Goal: Task Accomplishment & Management: Manage account settings

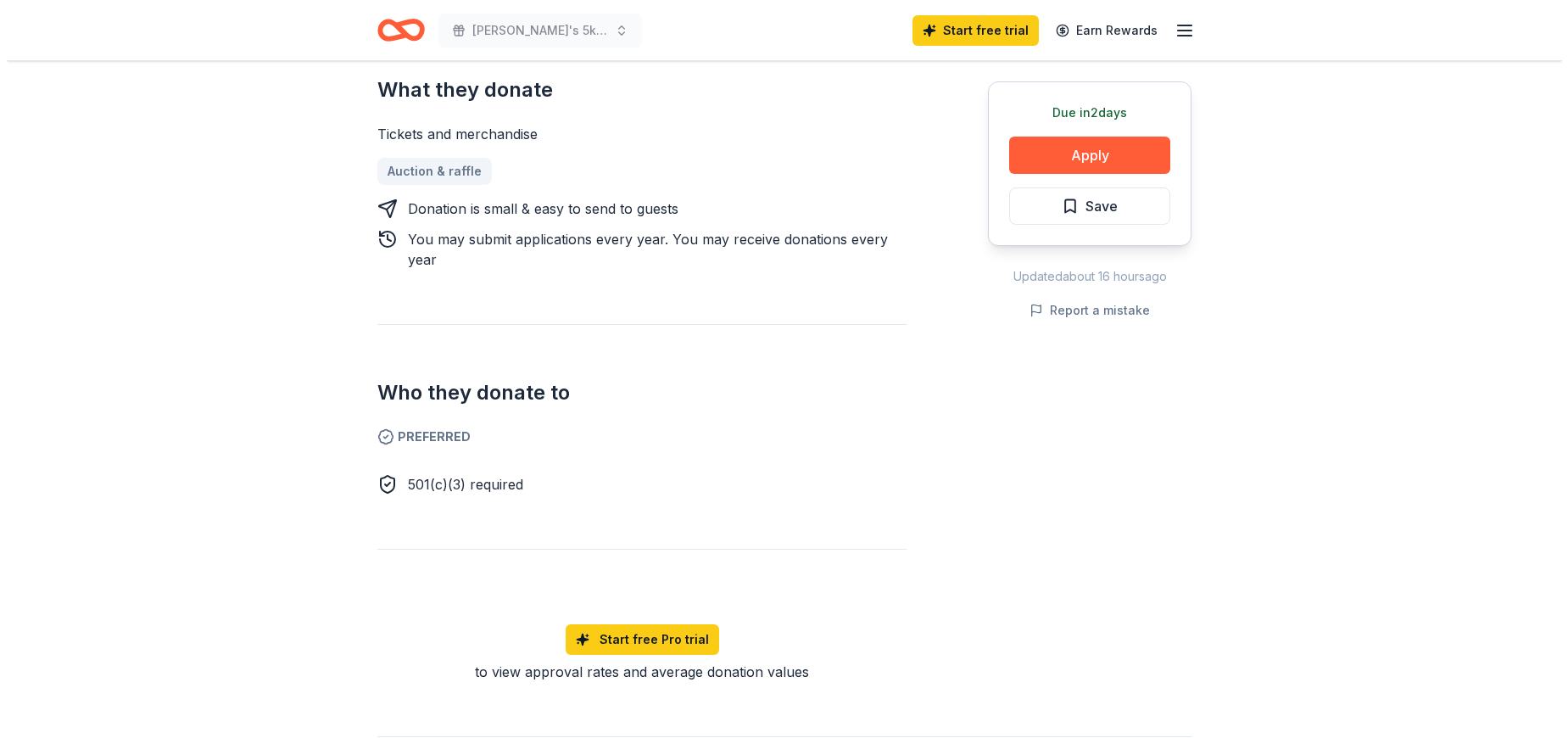
scroll to position [679, 0]
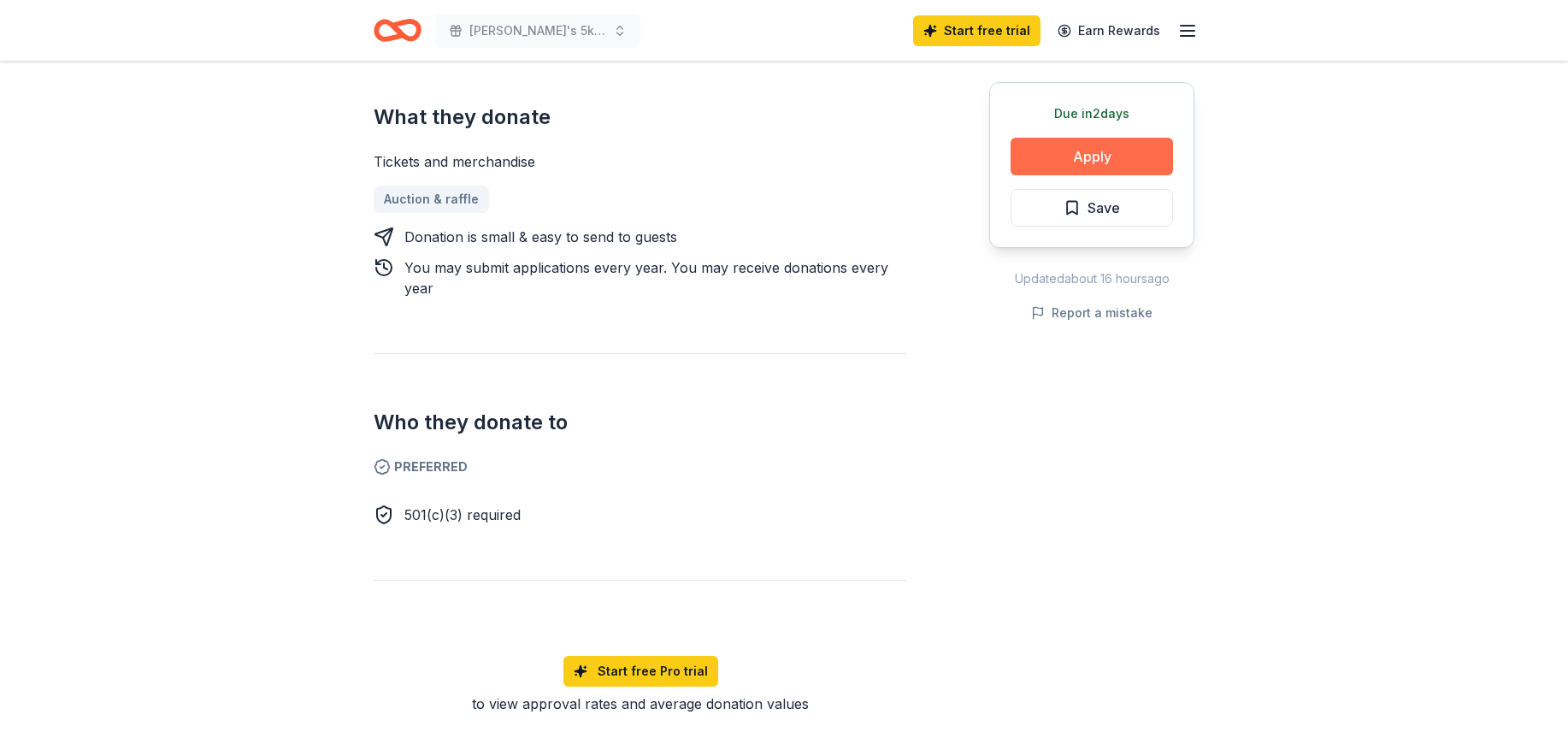
click at [1099, 151] on button "Apply" at bounding box center [1090, 156] width 162 height 38
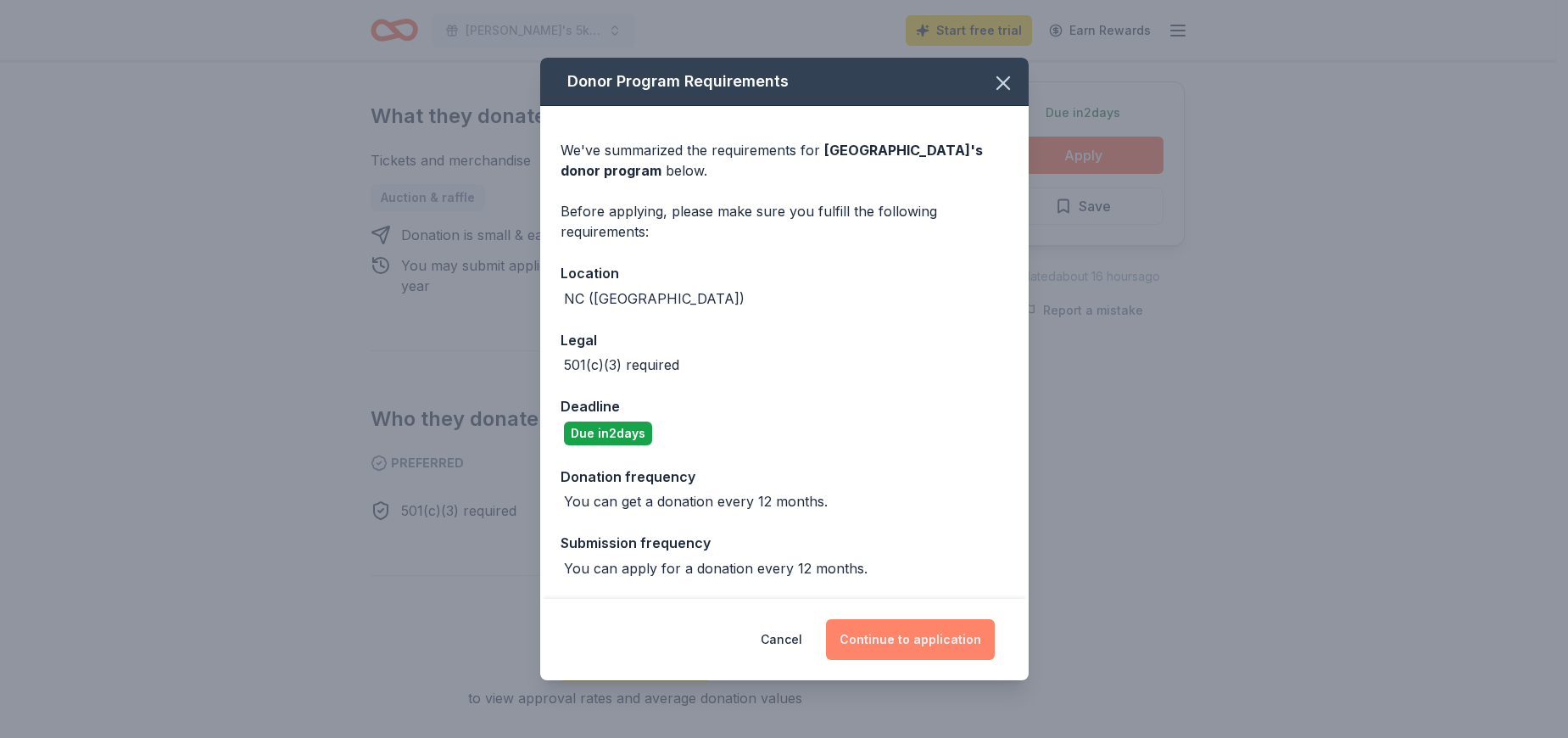
click at [871, 638] on button "Continue to application" at bounding box center [911, 639] width 169 height 40
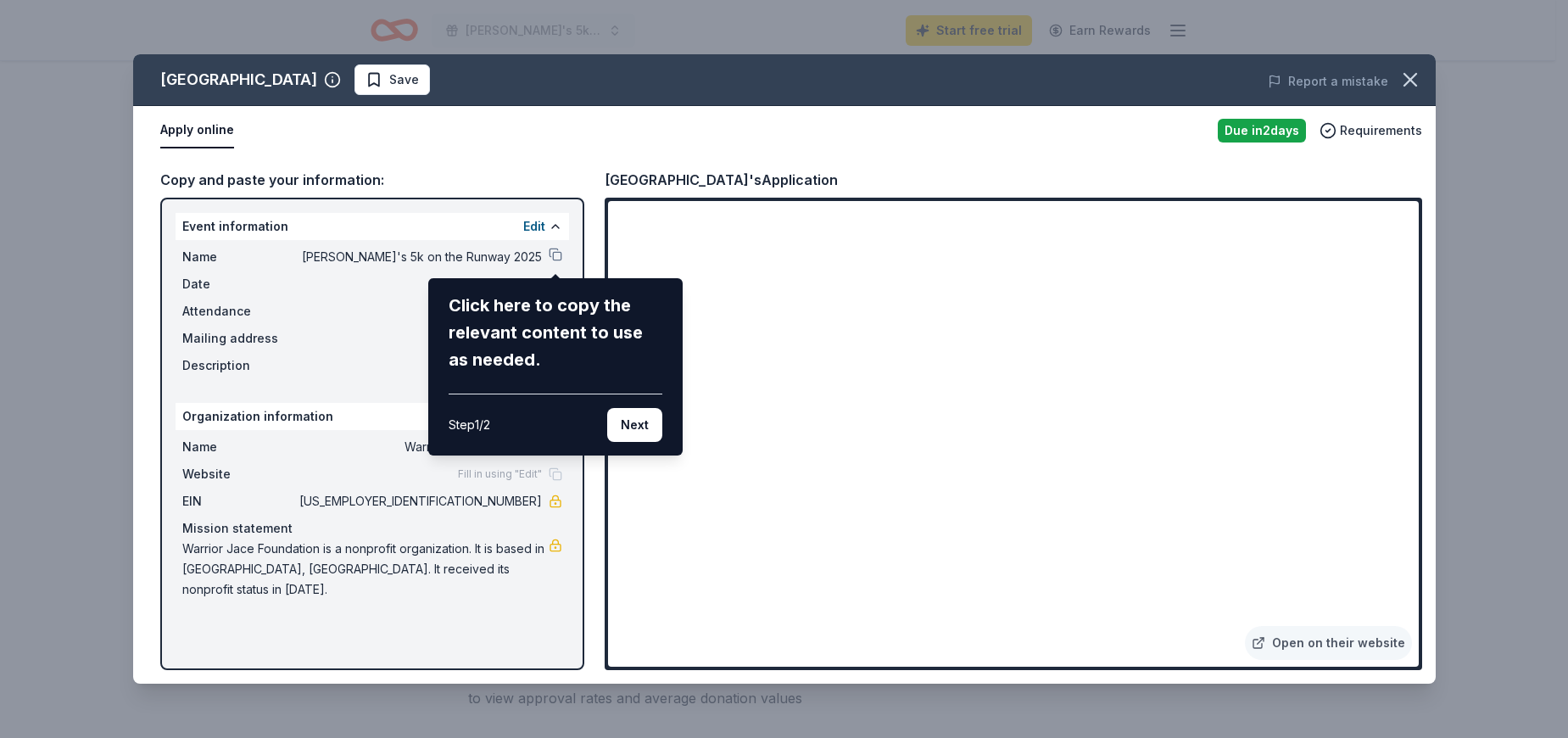
click at [557, 254] on div "Charlotte Motor Speedway Save Report a mistake Apply online Due in 2 days Requi…" at bounding box center [785, 369] width 1303 height 629
click at [556, 250] on div "Charlotte Motor Speedway Save Report a mistake Apply online Due in 2 days Requi…" at bounding box center [785, 369] width 1303 height 629
click at [621, 421] on button "Next" at bounding box center [635, 425] width 55 height 34
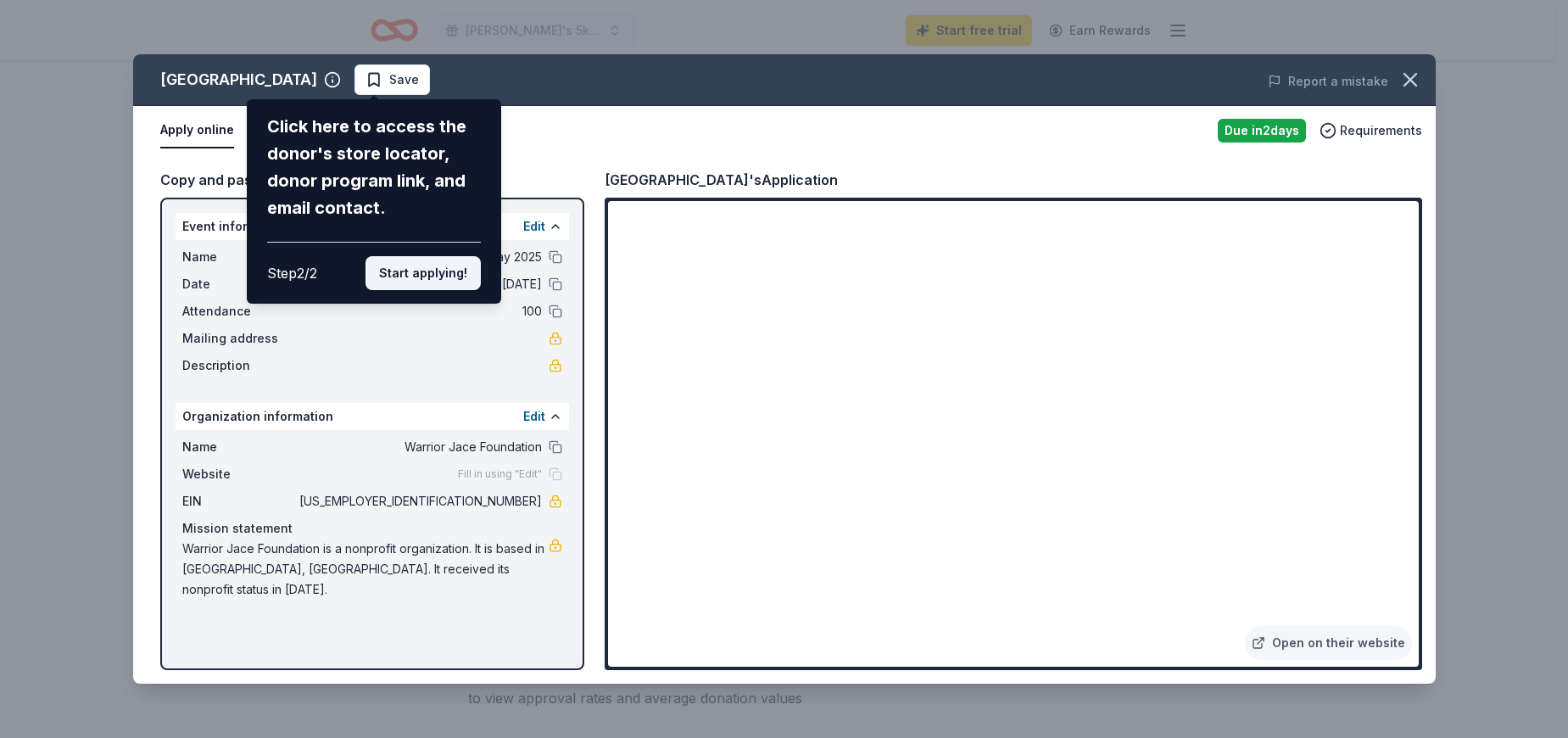
click at [421, 275] on button "Start applying!" at bounding box center [423, 273] width 116 height 34
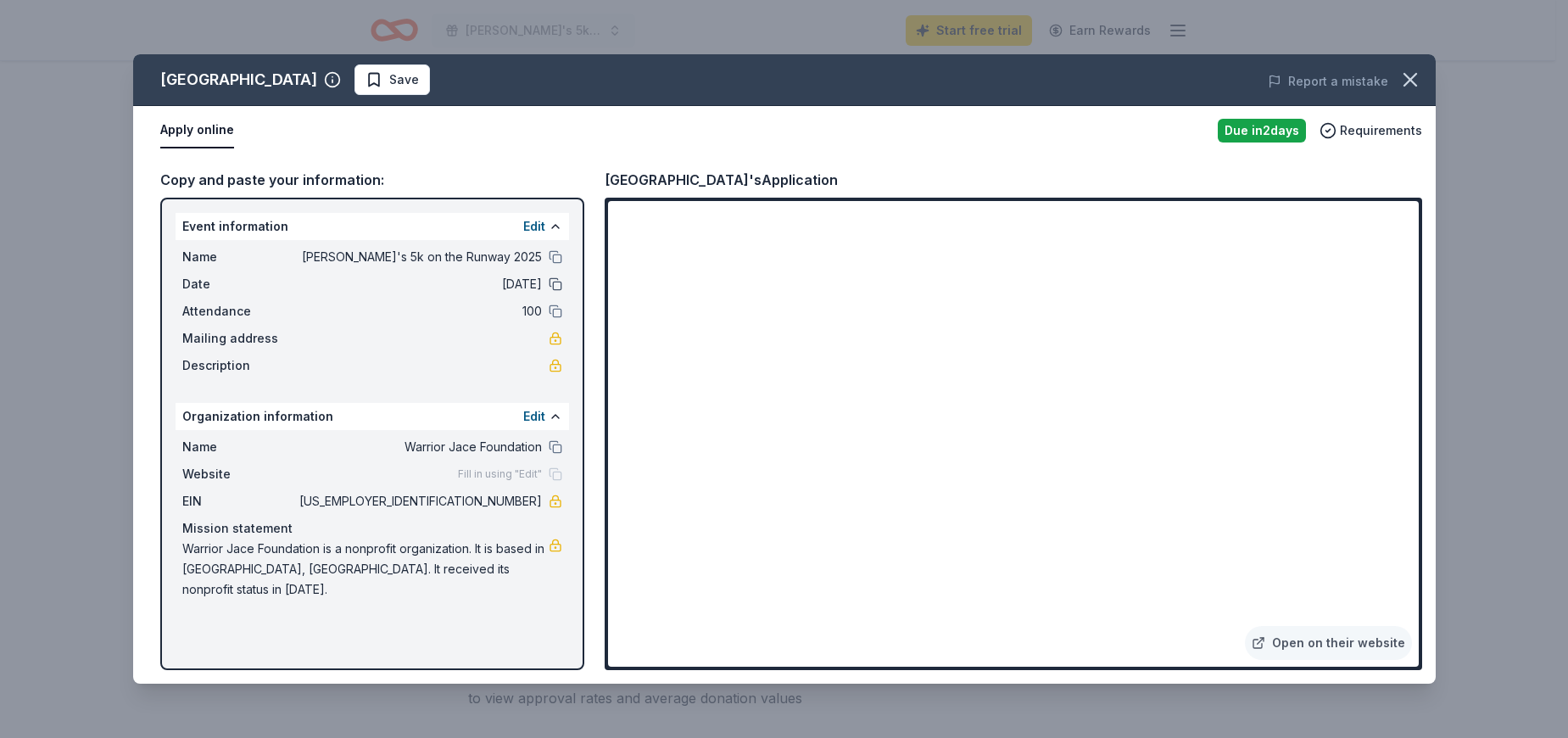
click at [556, 283] on button at bounding box center [556, 284] width 13 height 13
click at [535, 282] on span "10/10/25" at bounding box center [419, 284] width 246 height 21
click at [1349, 77] on button "Report a mistake" at bounding box center [1328, 82] width 120 height 21
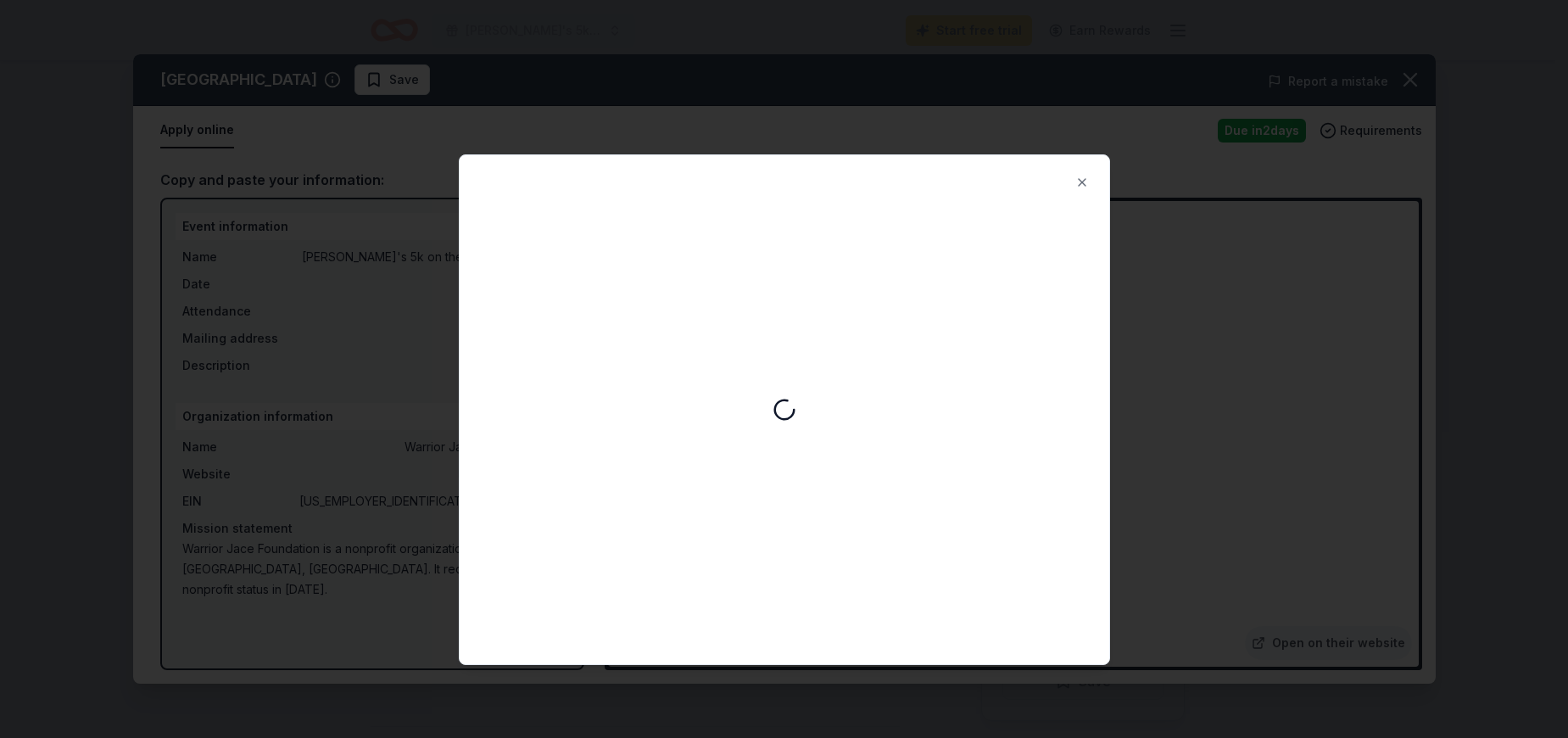
scroll to position [0, 0]
click at [1082, 181] on button "Close" at bounding box center [1082, 182] width 34 height 34
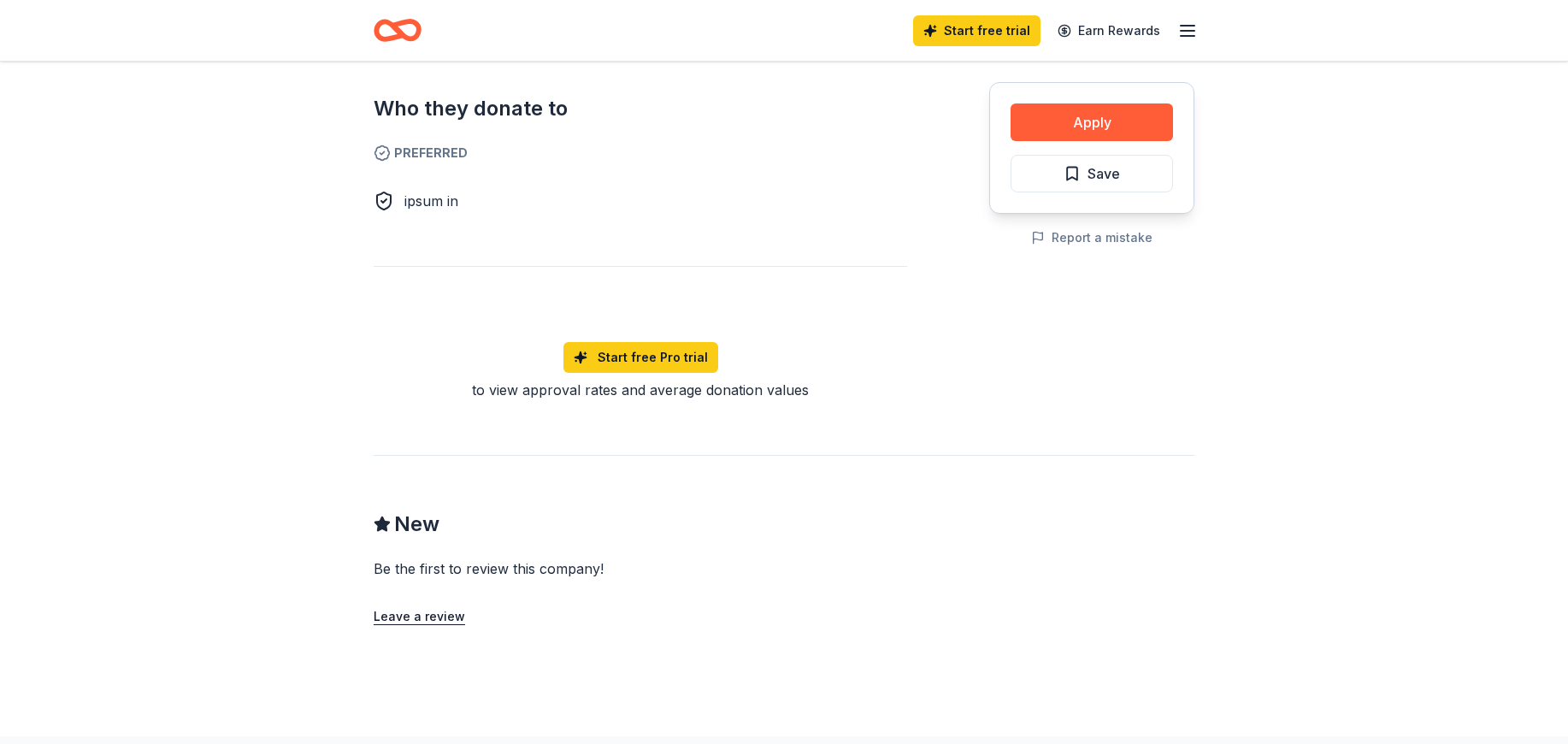
scroll to position [940, 0]
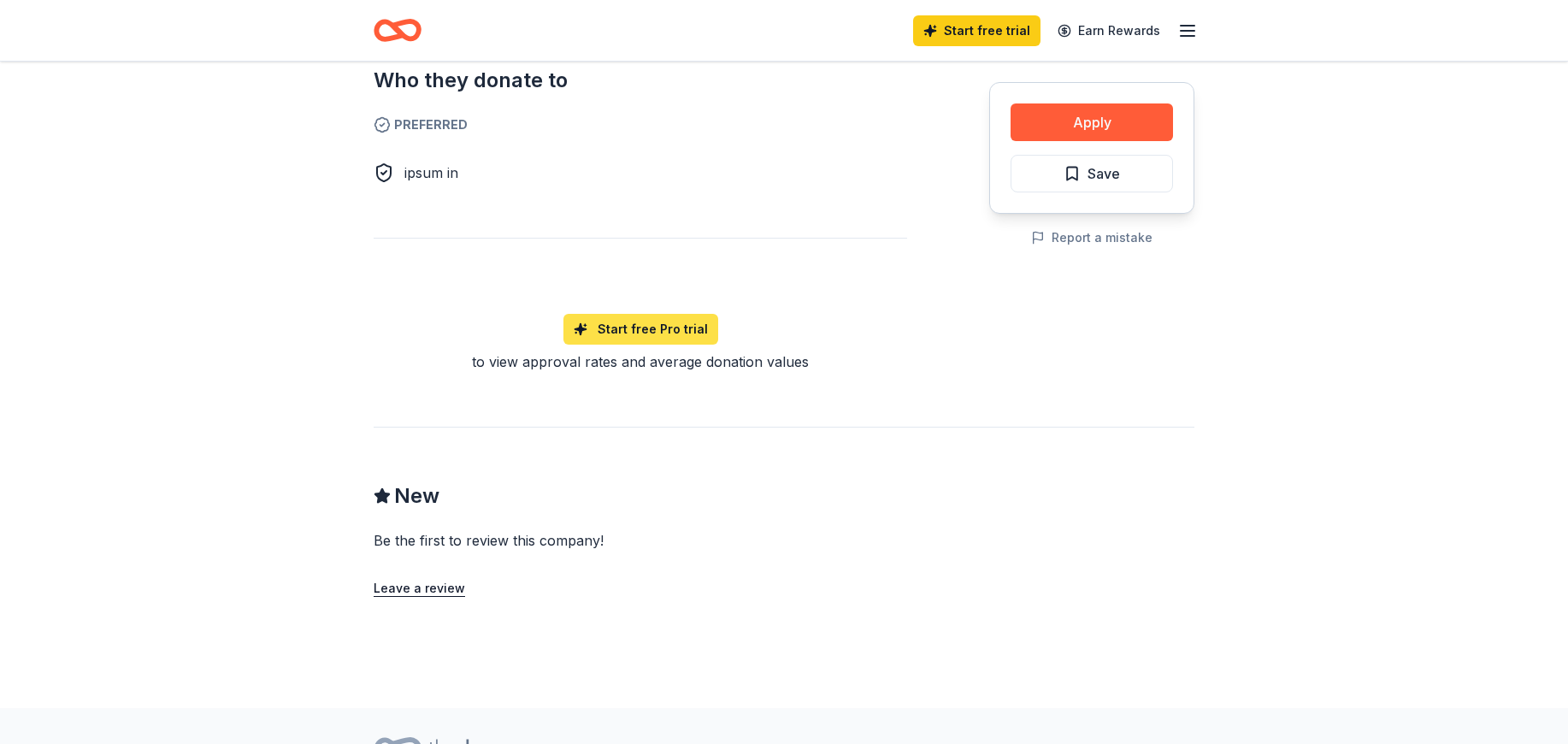
click at [643, 314] on link "Start free Pro trial" at bounding box center [640, 329] width 154 height 30
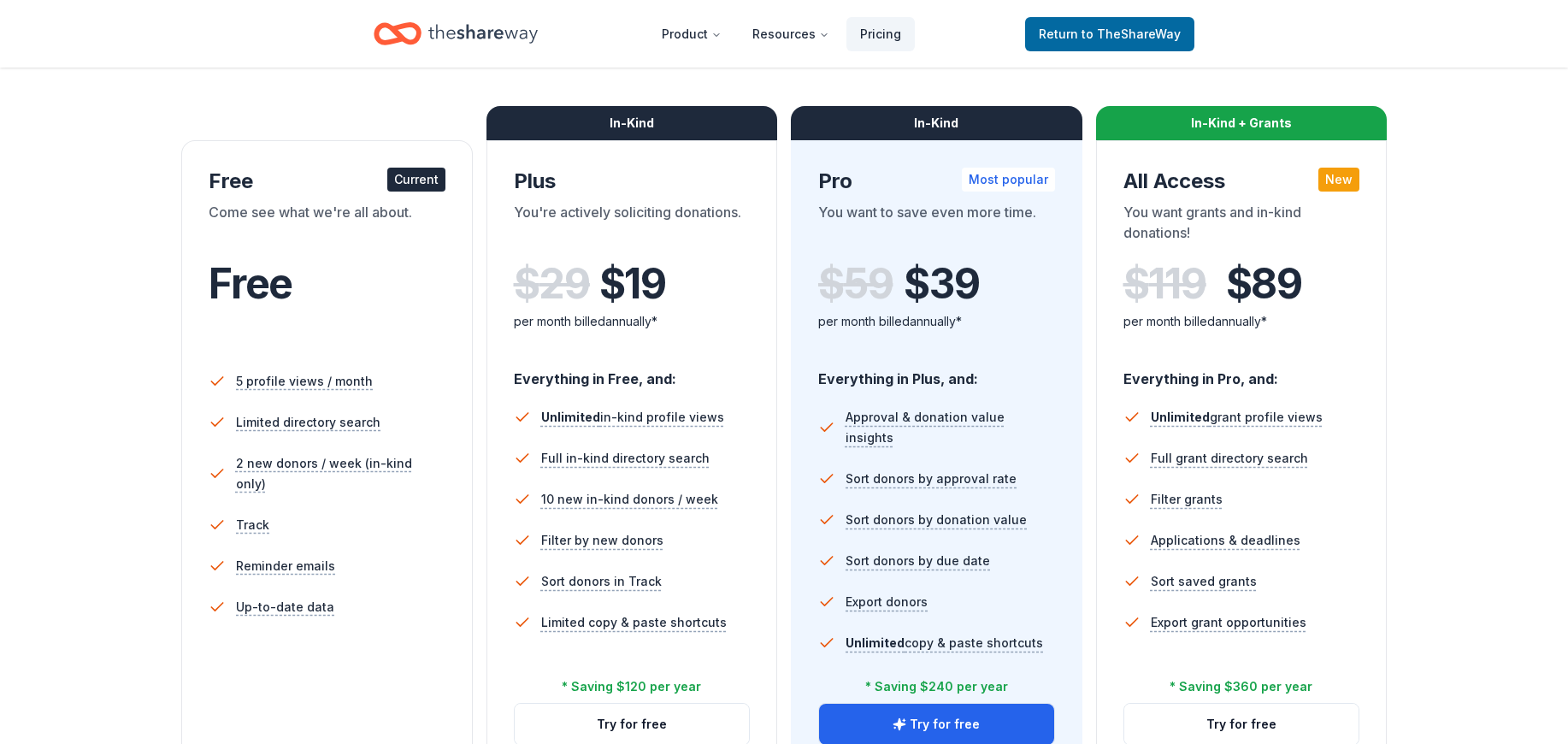
scroll to position [257, 0]
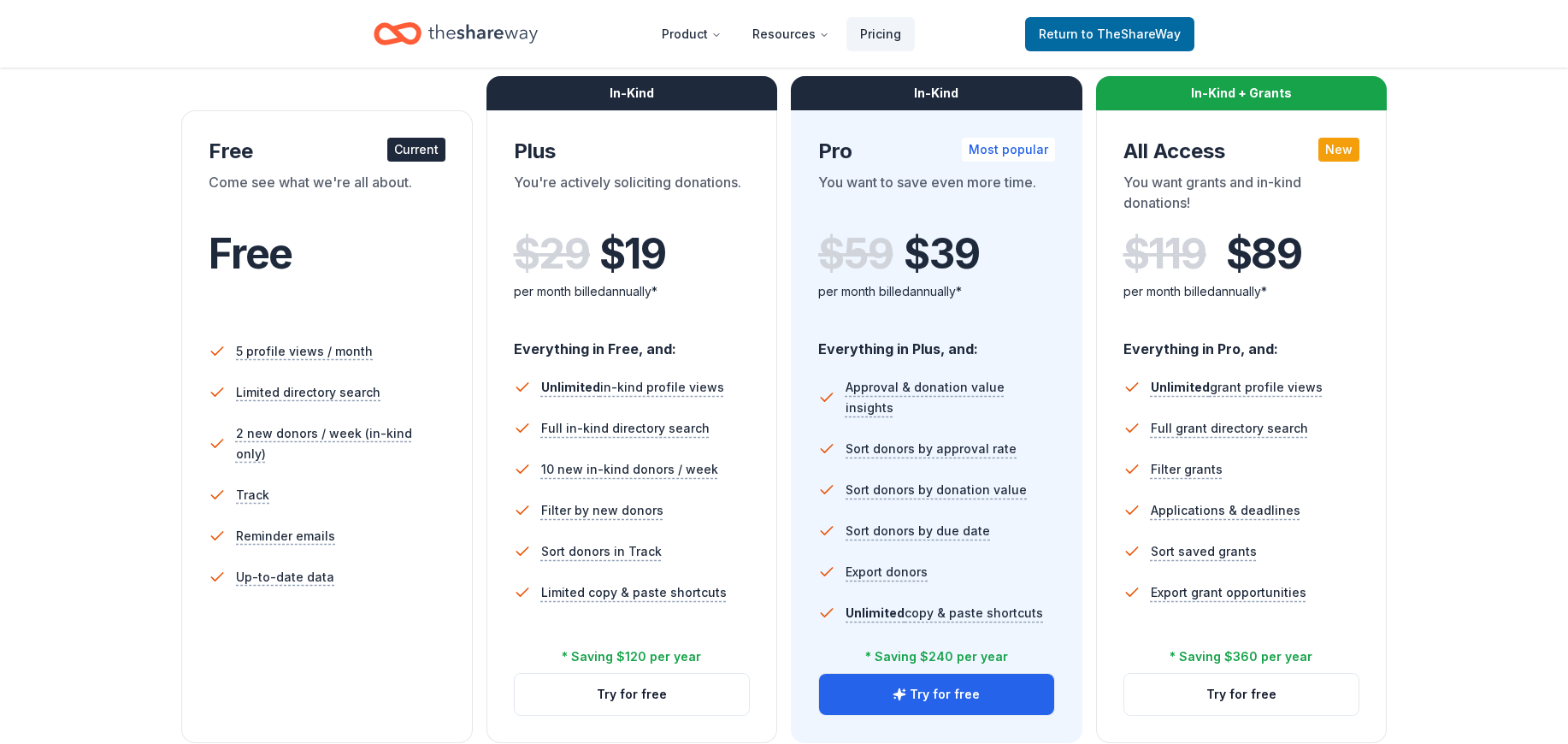
click at [316, 232] on div "Free" at bounding box center [327, 254] width 237 height 48
click at [1127, 35] on span "to TheShareWay" at bounding box center [1130, 33] width 99 height 14
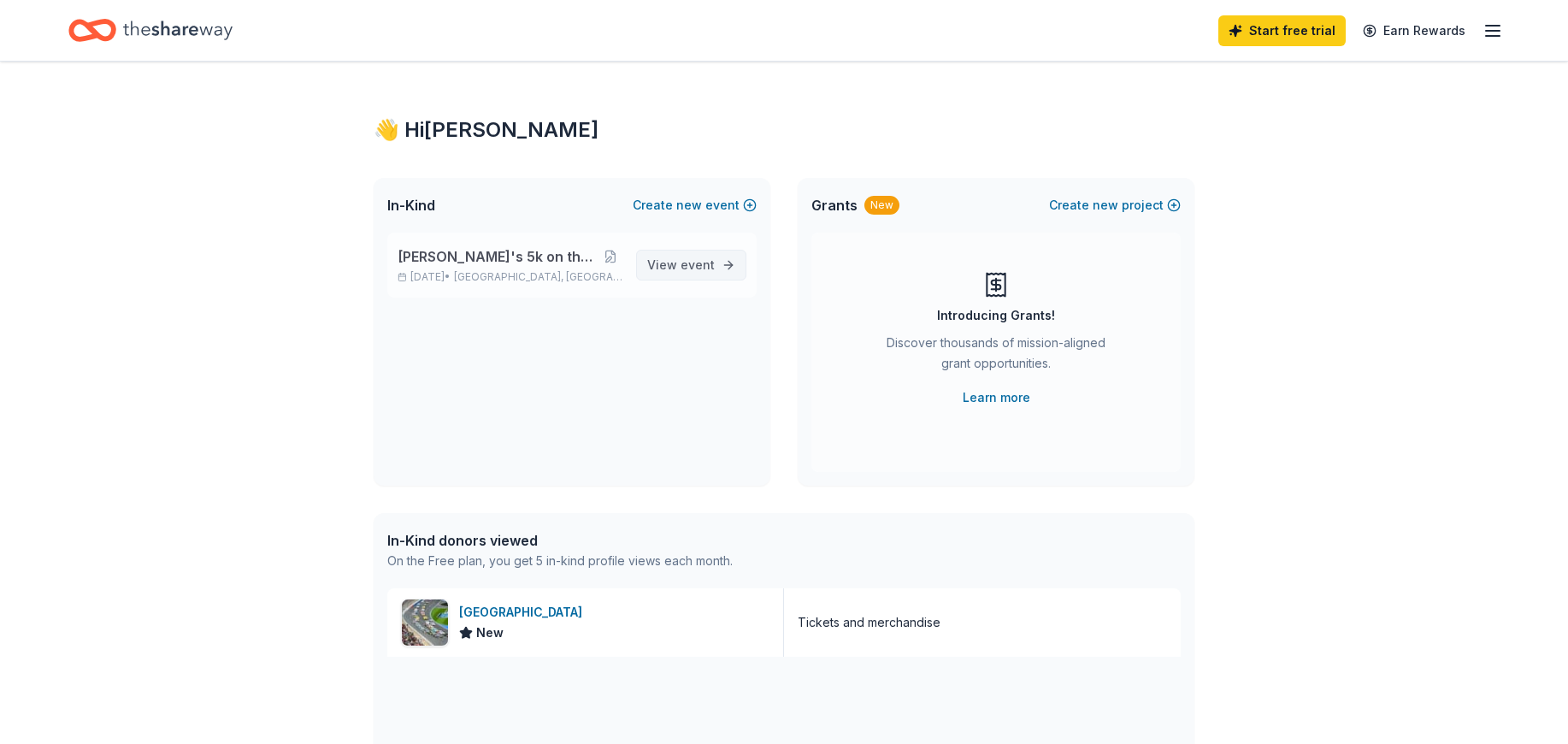
click at [686, 262] on span "event" at bounding box center [697, 264] width 34 height 14
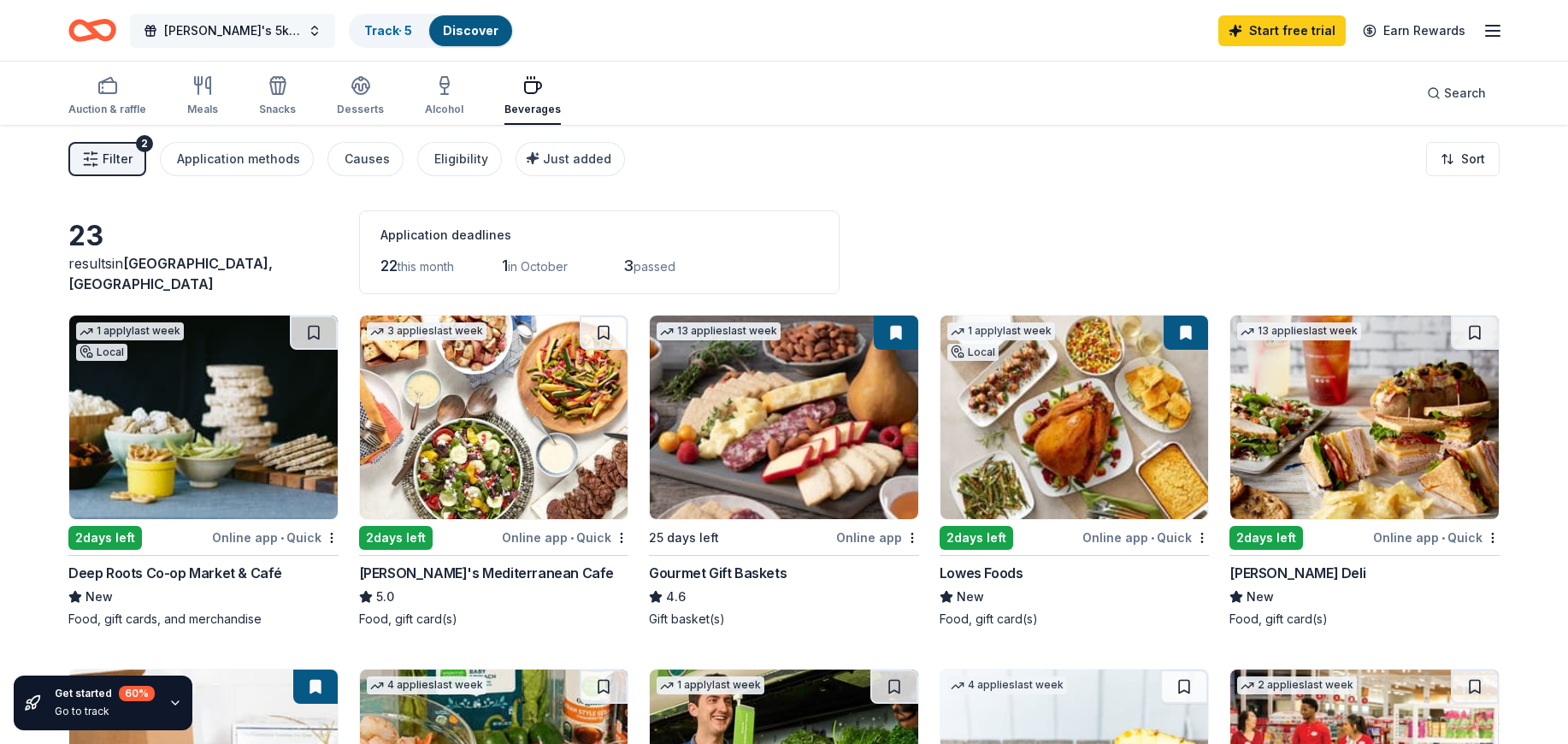
click at [267, 26] on span "[PERSON_NAME]'s 5k on the Runway 2025" at bounding box center [232, 31] width 136 height 21
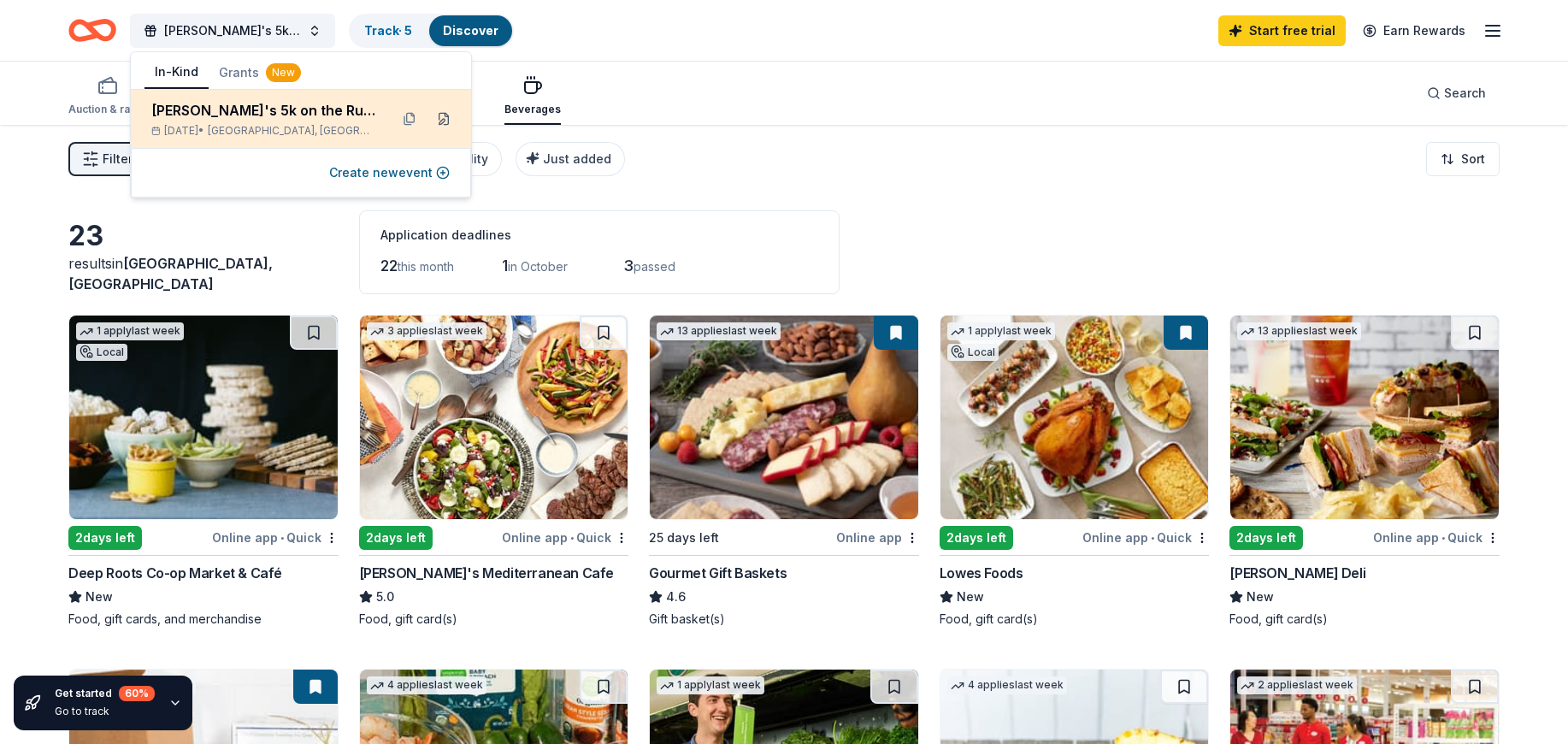
click at [443, 119] on button at bounding box center [443, 118] width 27 height 27
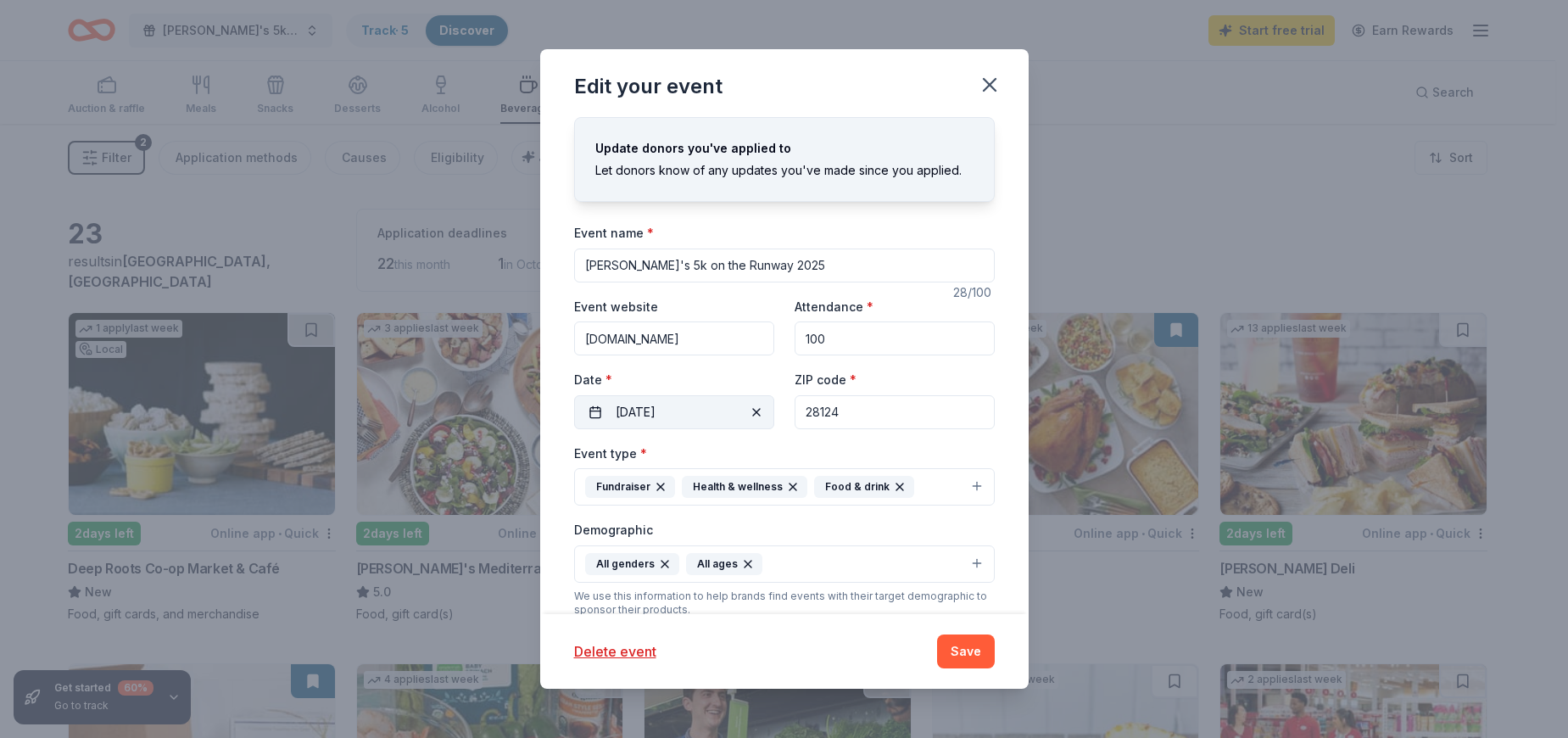
click at [645, 411] on button "10/10/2025" at bounding box center [674, 412] width 200 height 34
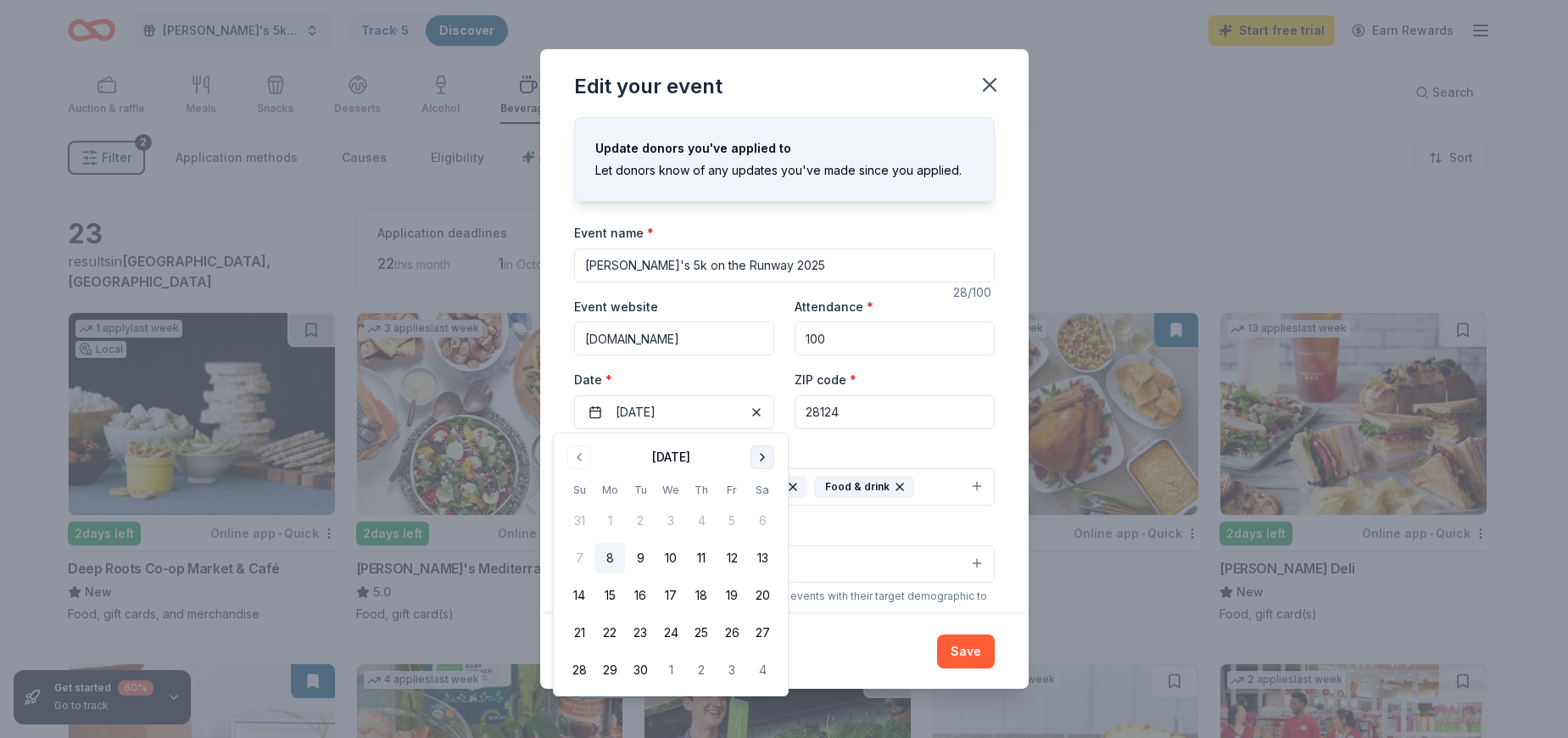
click at [760, 452] on button "Go to next month" at bounding box center [761, 457] width 24 height 24
click at [760, 556] on button "11" at bounding box center [762, 557] width 30 height 30
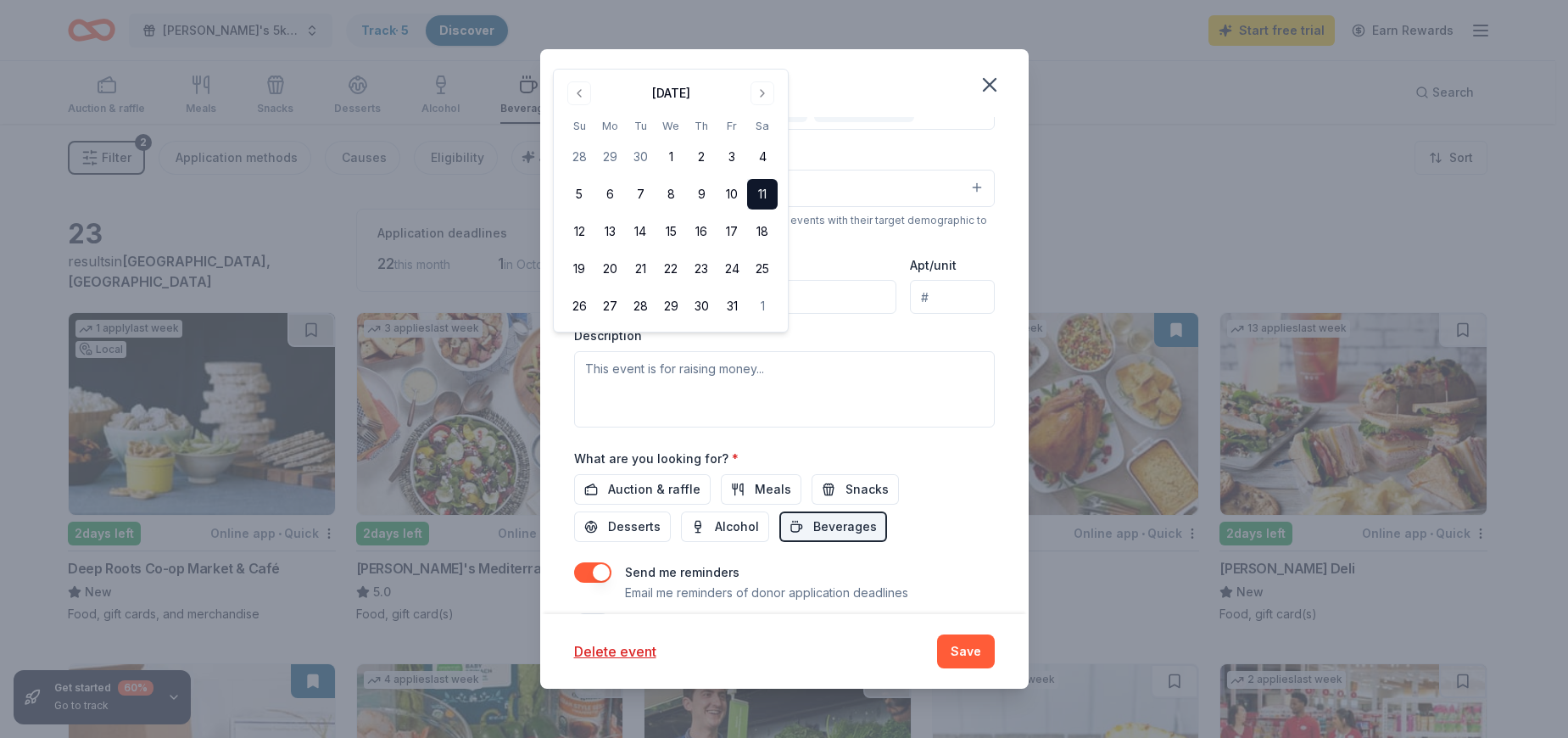
scroll to position [338, 0]
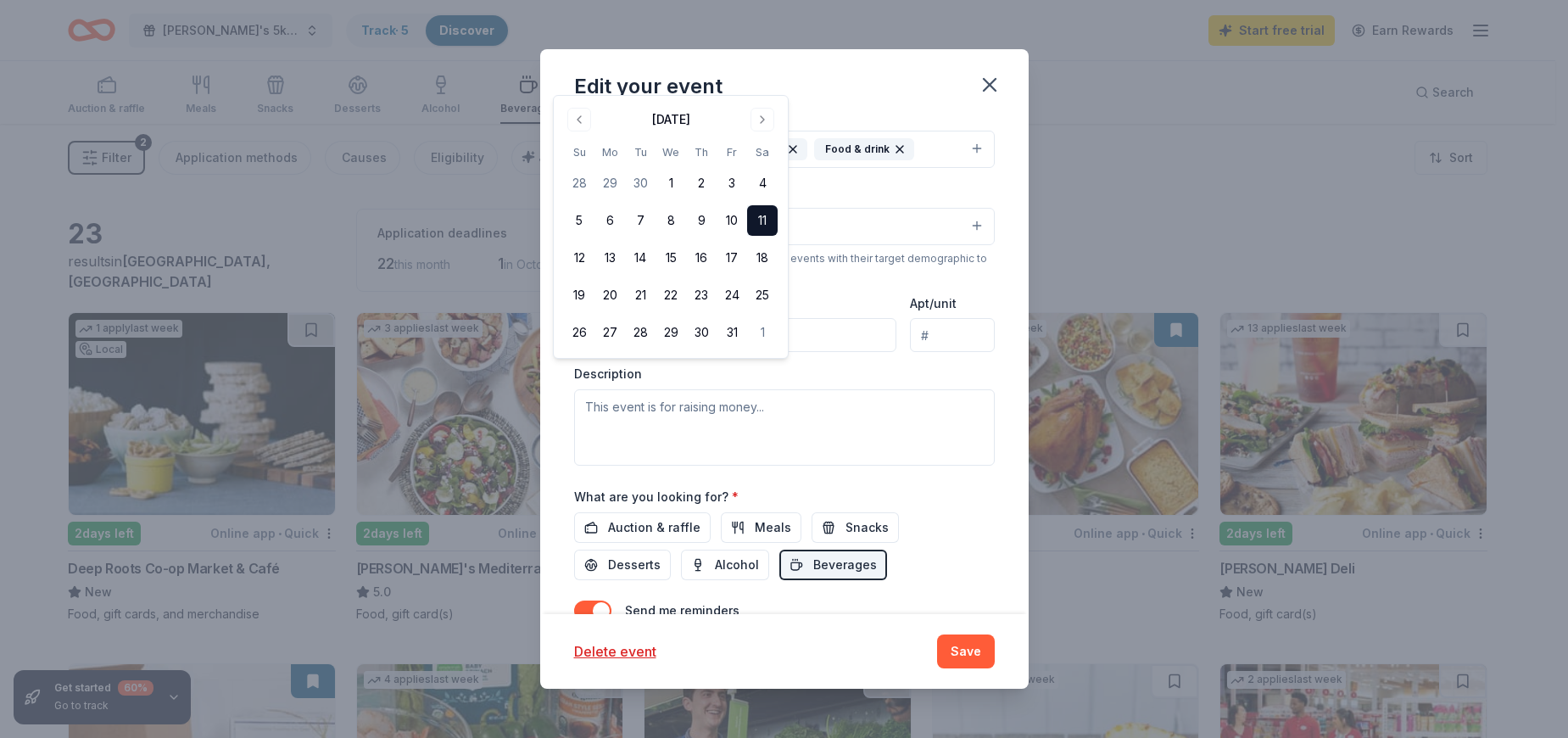
click at [938, 372] on div "Description" at bounding box center [785, 416] width 421 height 100
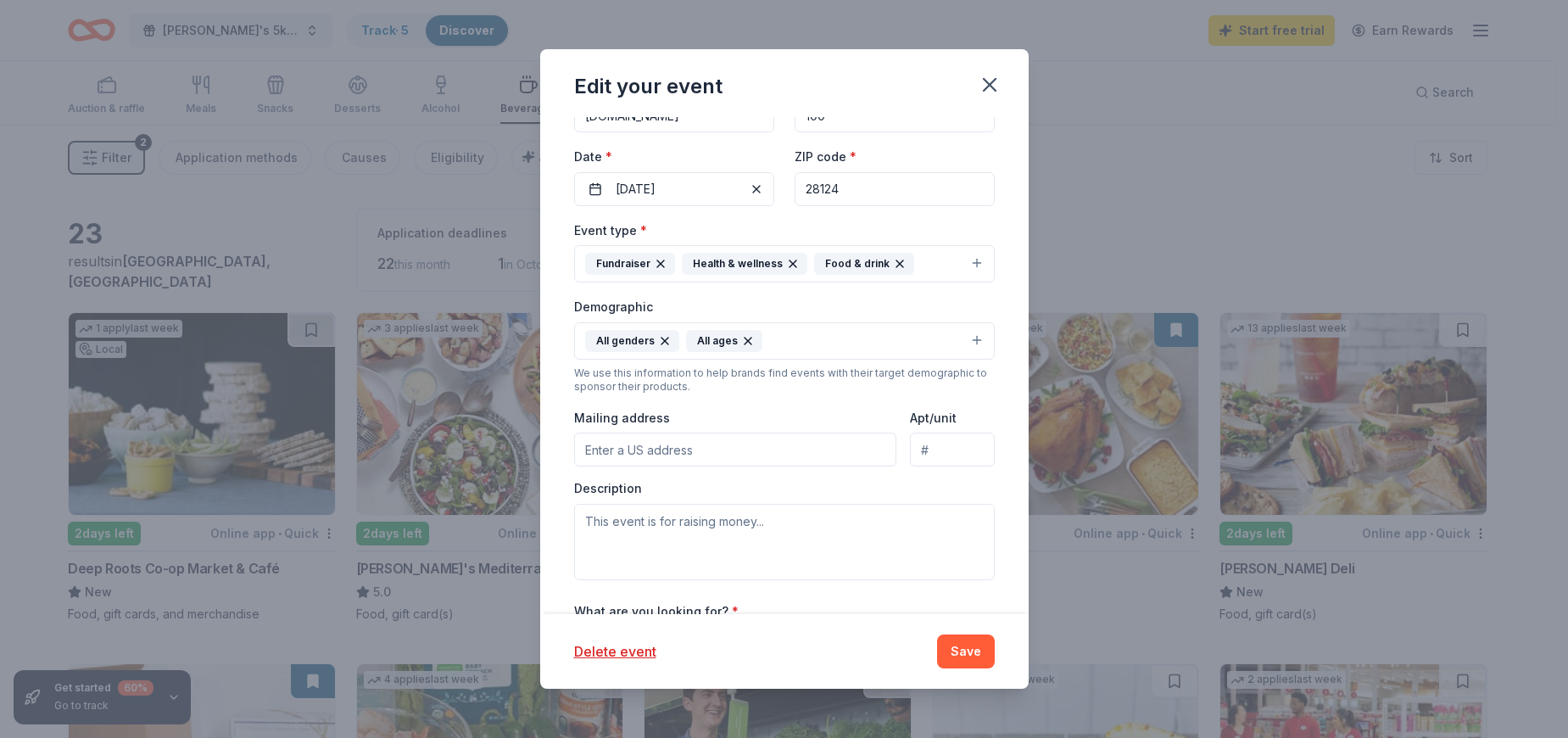
scroll to position [253, 0]
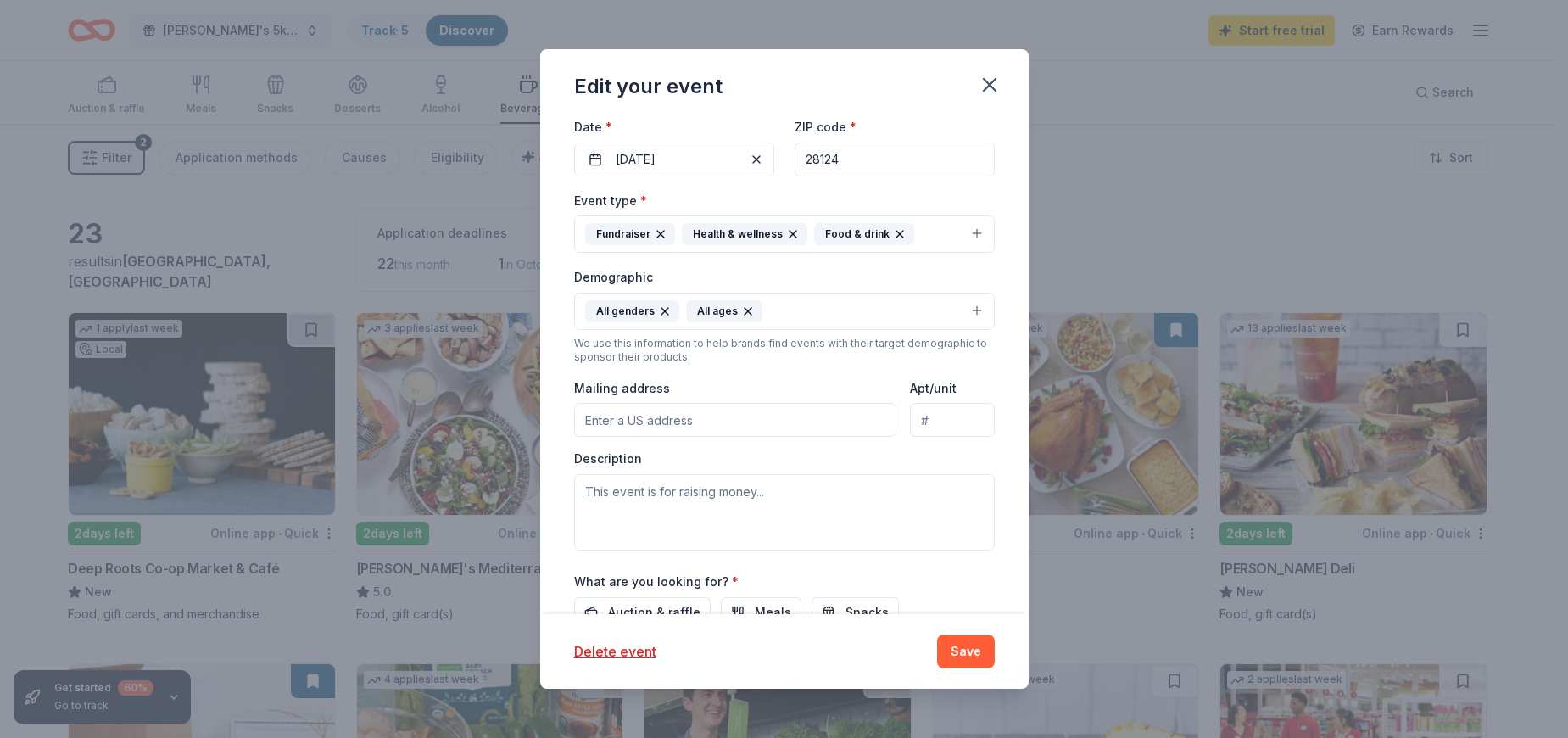
click at [587, 414] on input "Mailing address" at bounding box center [736, 420] width 323 height 34
type input "29168 Pole Running Road"
click at [591, 493] on textarea at bounding box center [785, 511] width 421 height 76
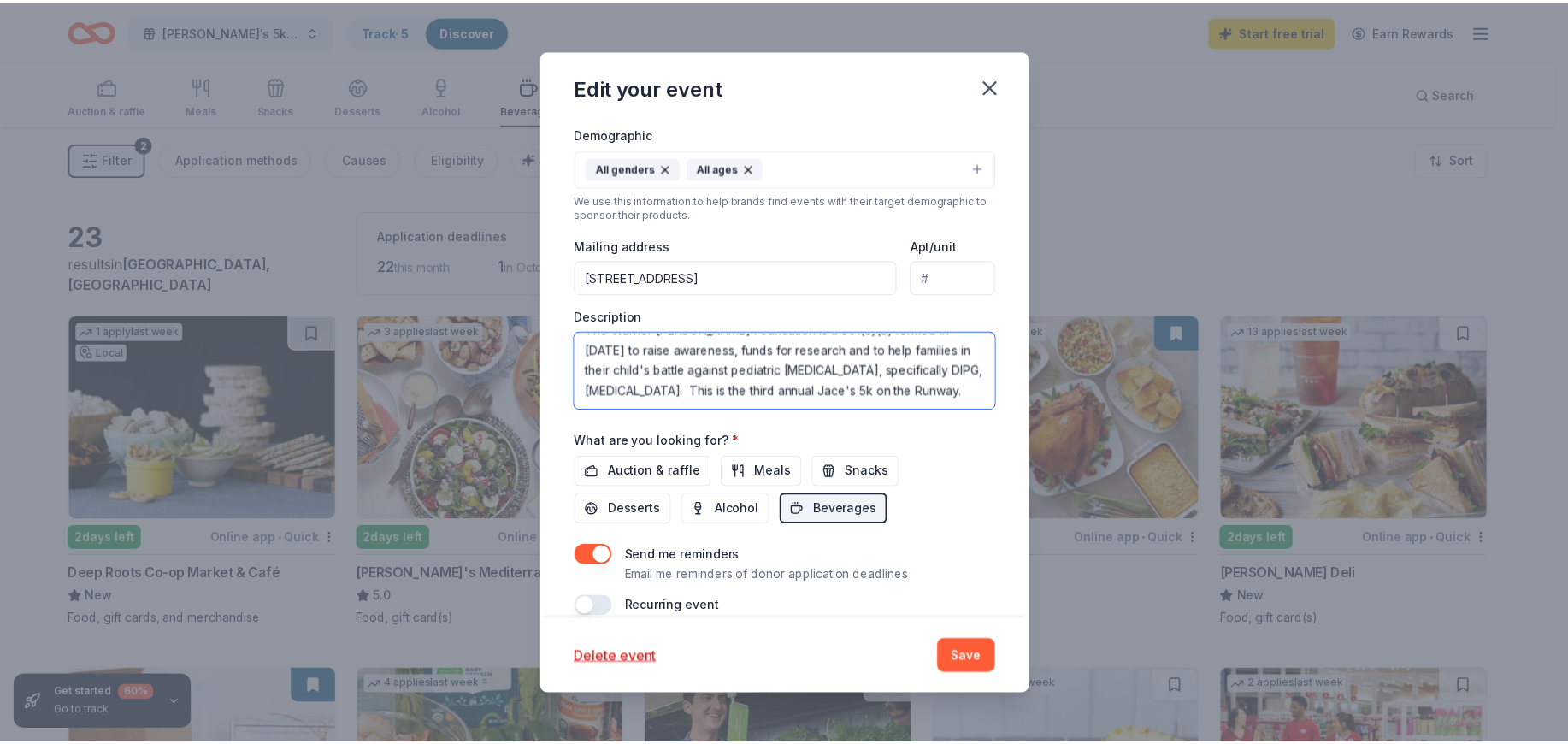
scroll to position [426, 0]
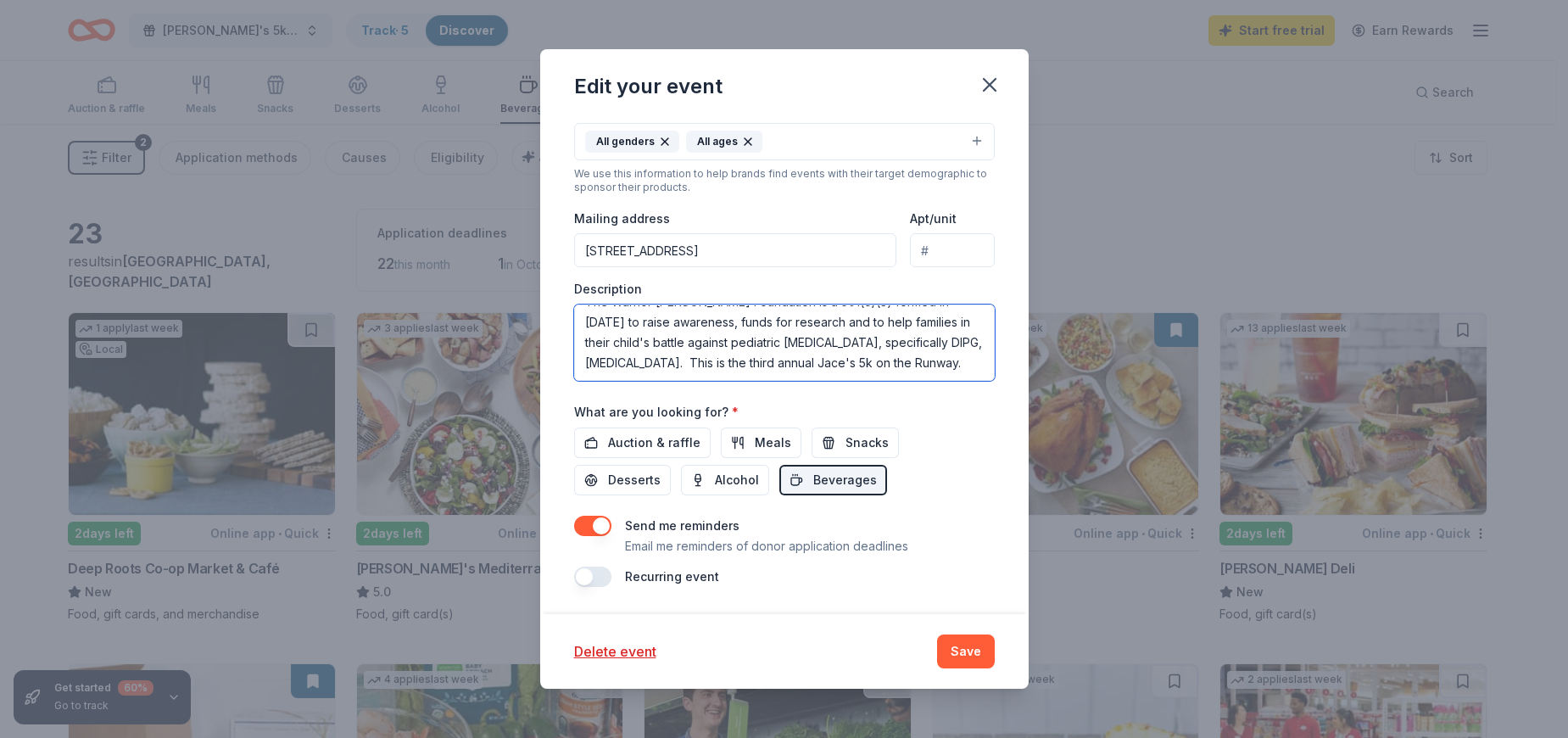
type textarea "The Warrior Jace Thompson Foundation is a 501(c)(3) formed in 2019 to raise awa…"
click at [735, 250] on input "29168 Pole Running Road" at bounding box center [736, 250] width 323 height 34
type input "29168 Pole Running Road, Mount Pleasant, NC, 28124"
click at [956, 651] on button "Save" at bounding box center [965, 652] width 57 height 34
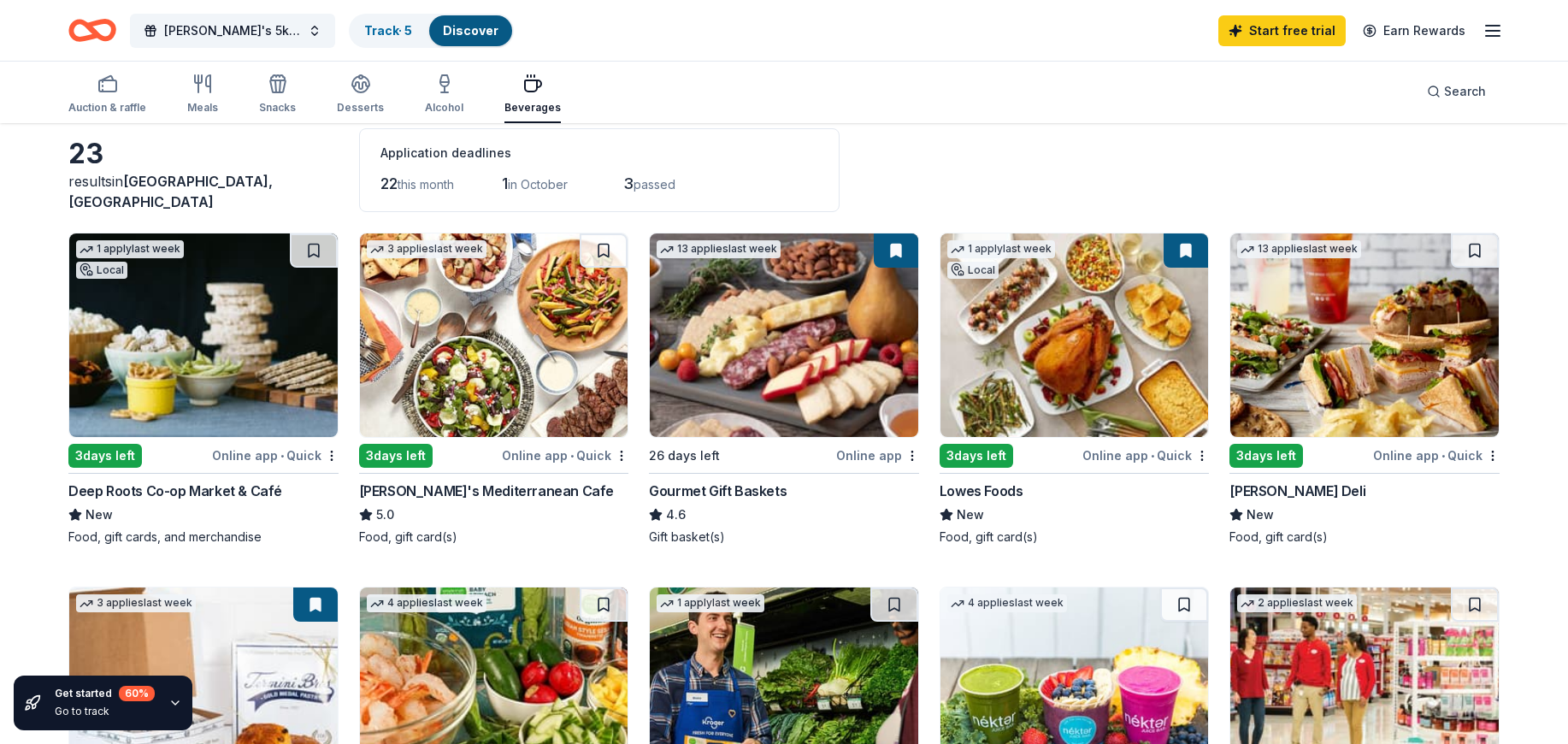
scroll to position [0, 0]
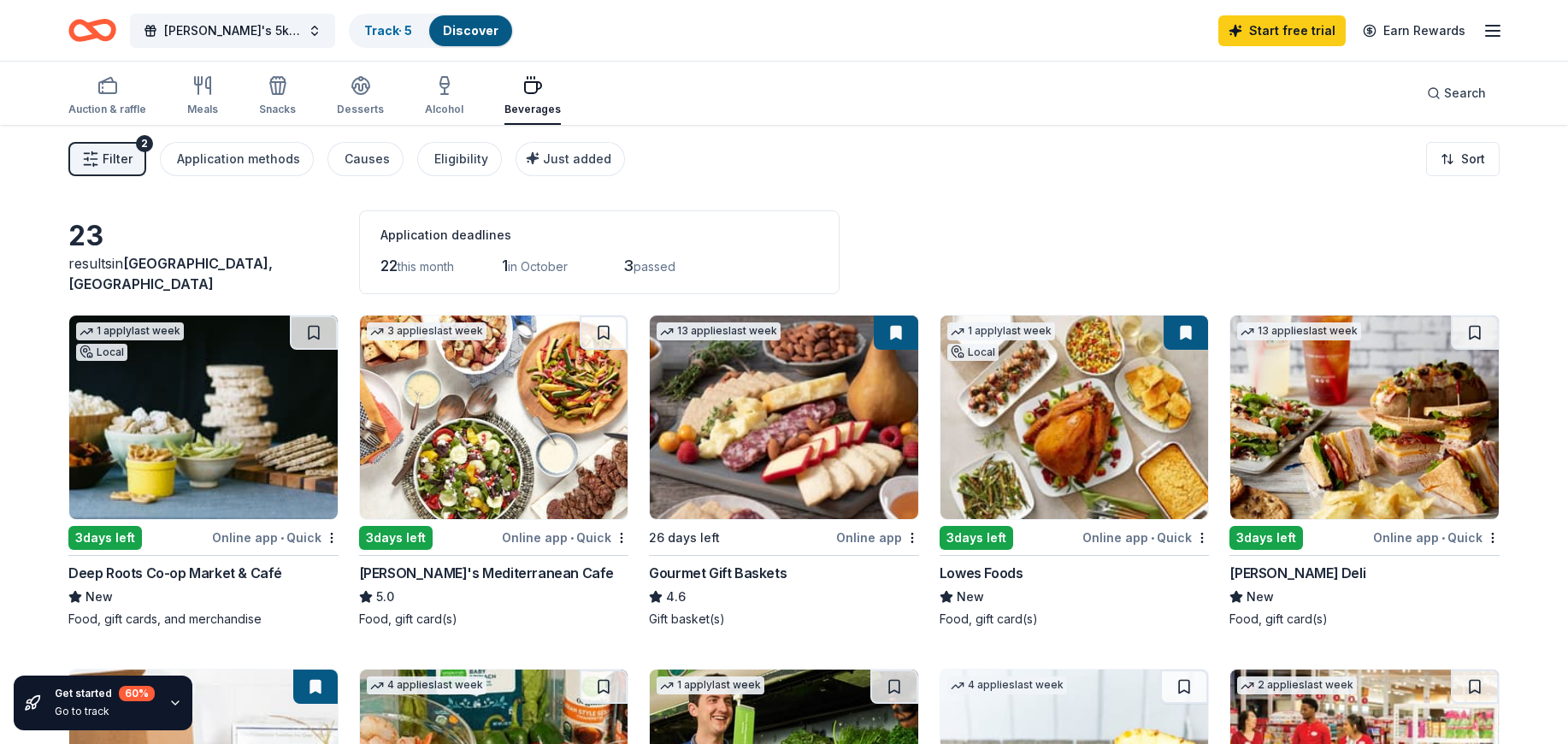
click at [444, 27] on link "Discover" at bounding box center [470, 29] width 56 height 14
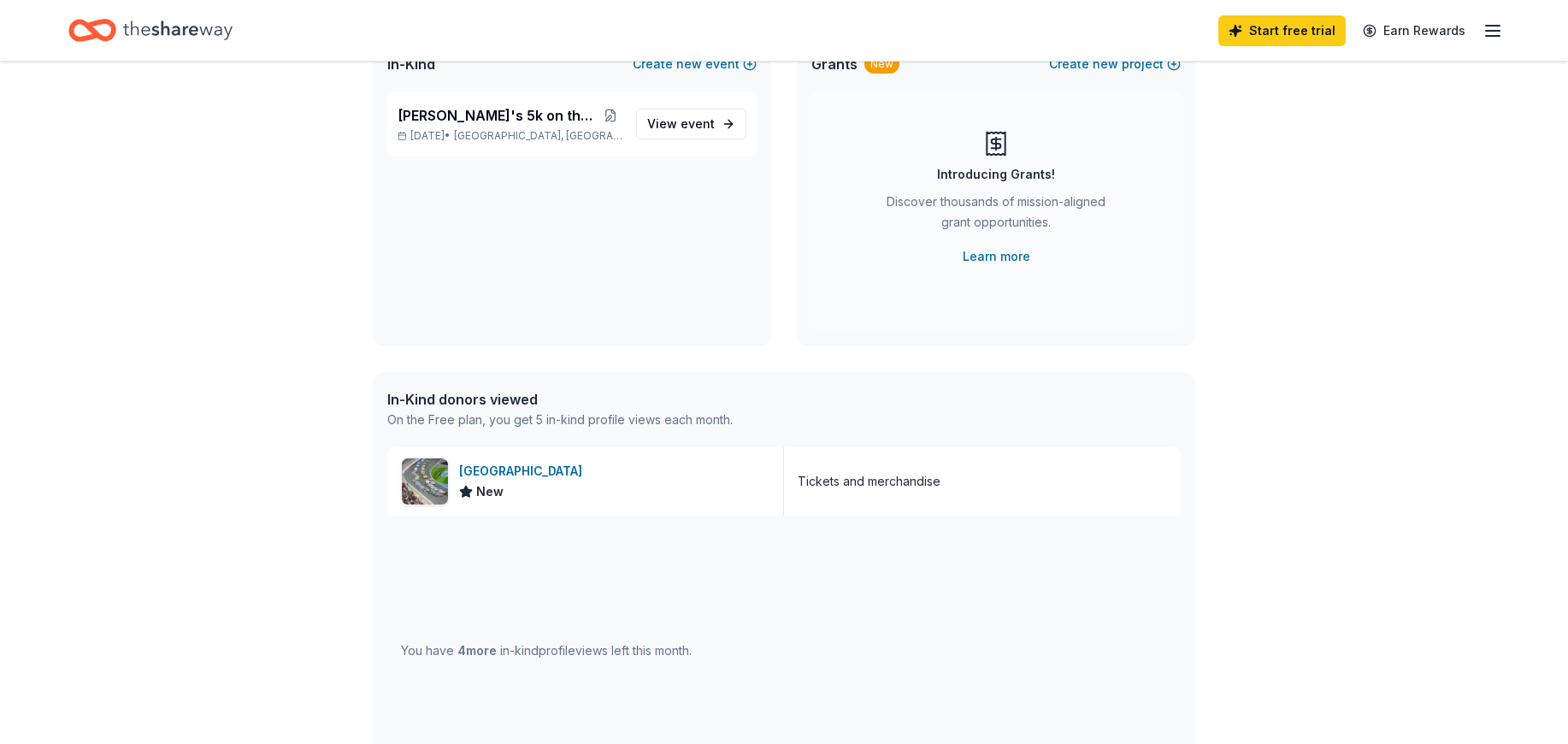
scroll to position [171, 0]
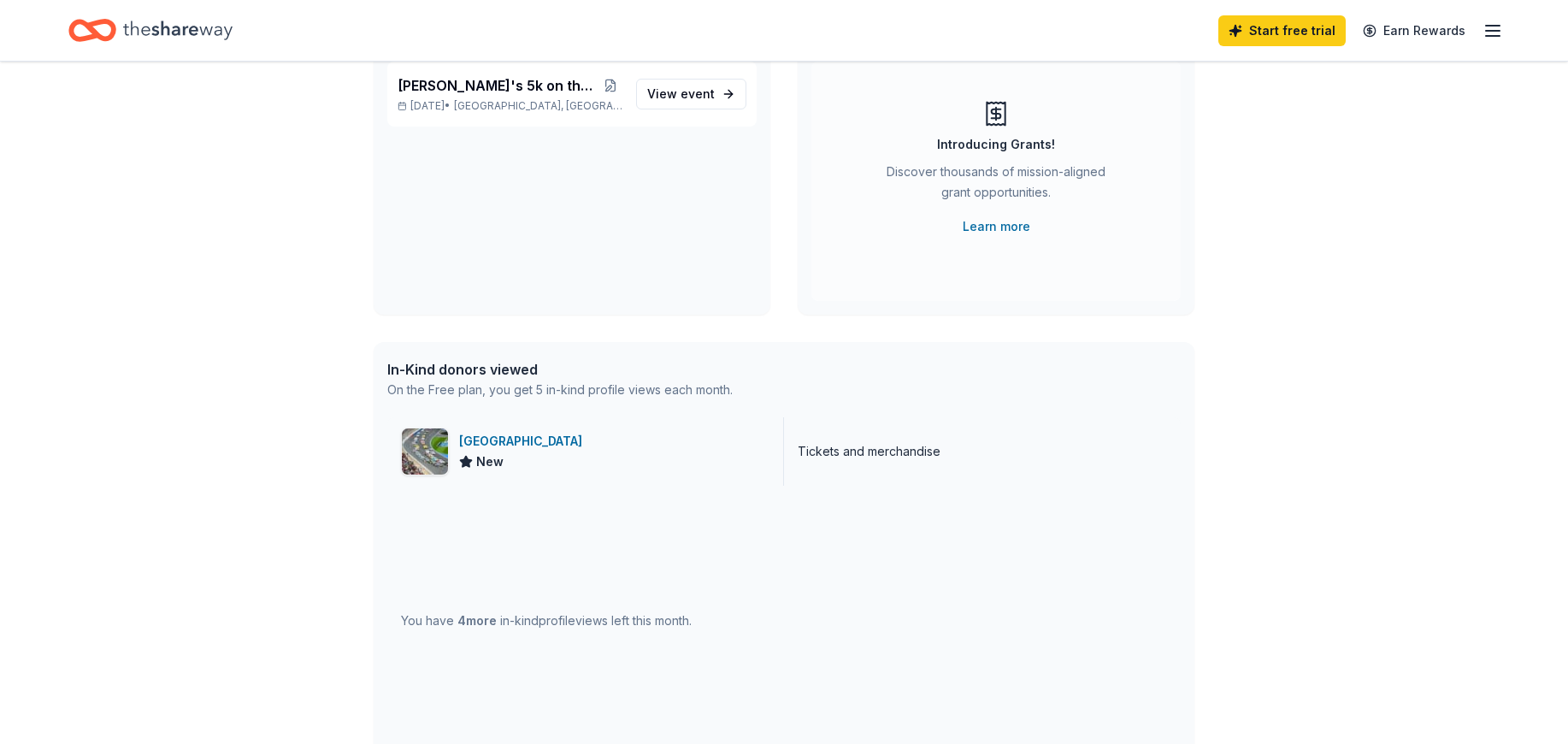
click at [578, 444] on div "[GEOGRAPHIC_DATA]" at bounding box center [523, 442] width 130 height 21
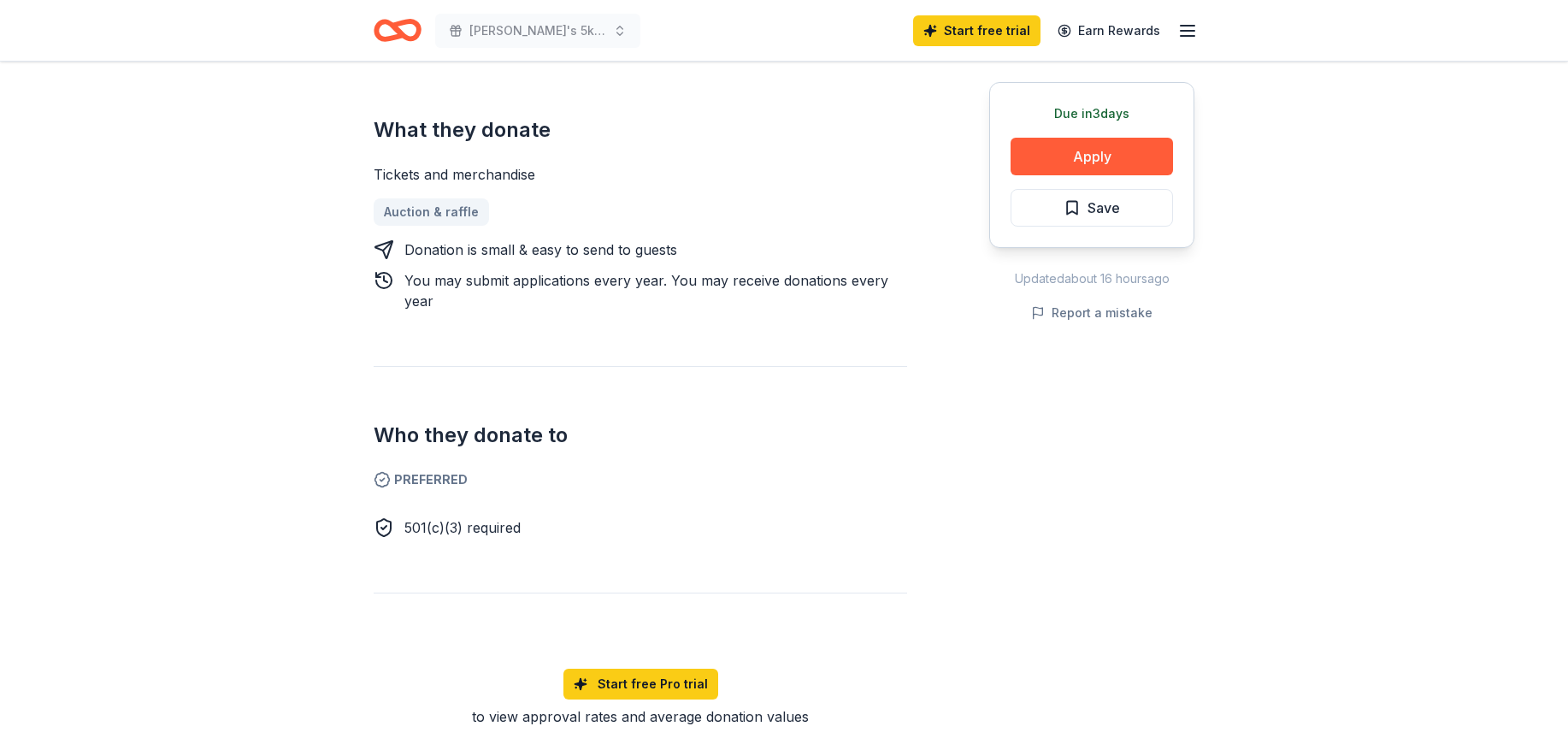
scroll to position [770, 0]
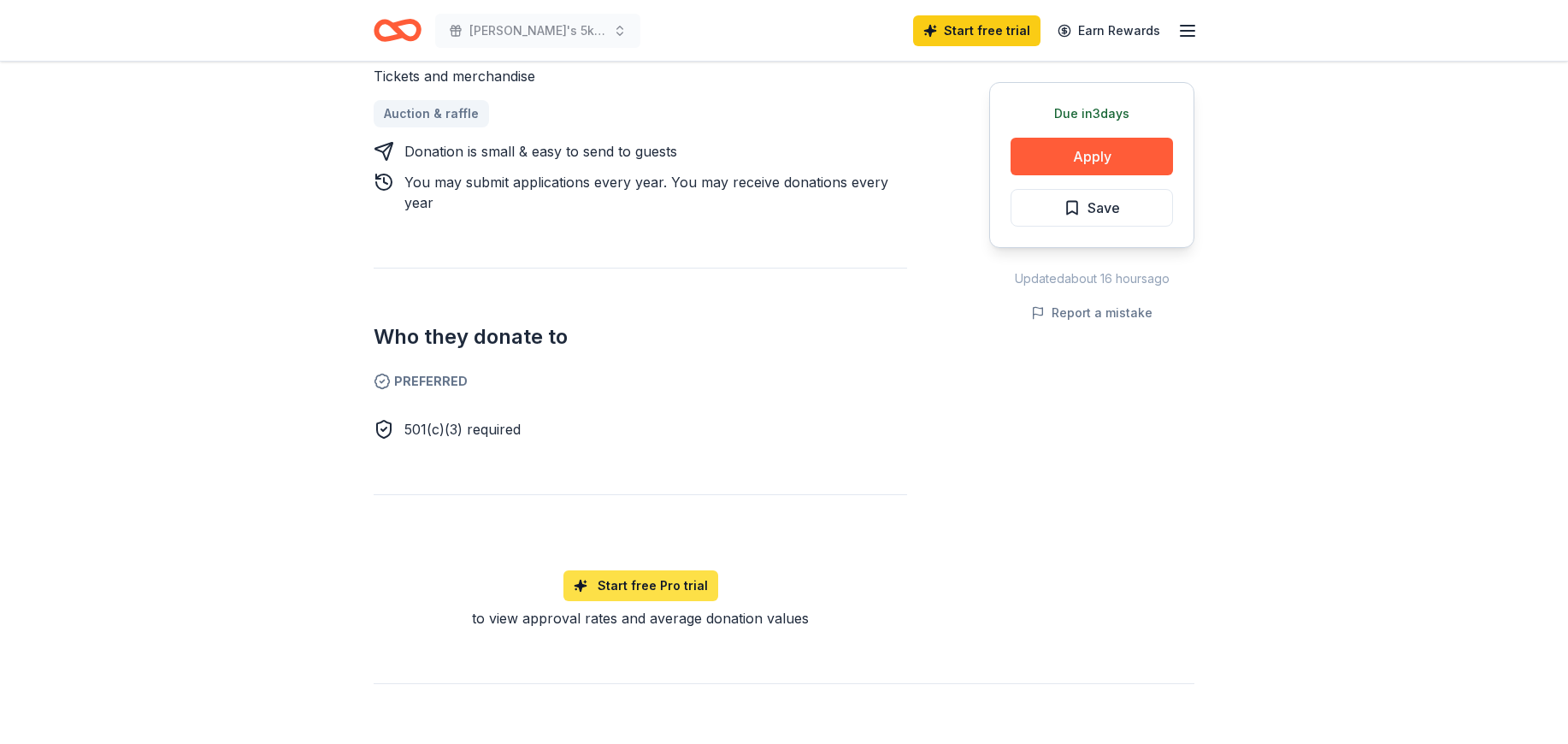
click at [630, 571] on link "Start free Pro trial" at bounding box center [640, 586] width 154 height 30
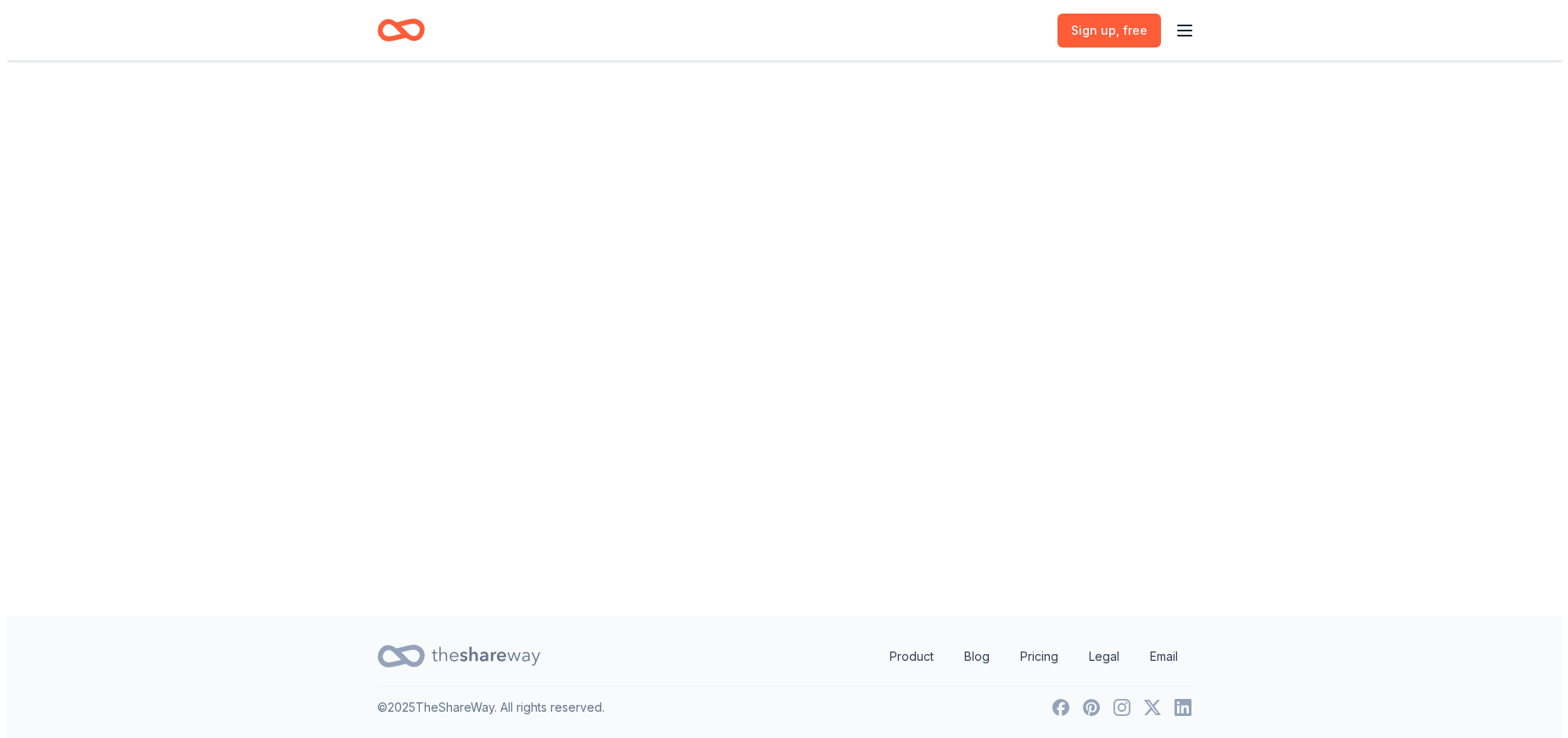
scroll to position [0, 0]
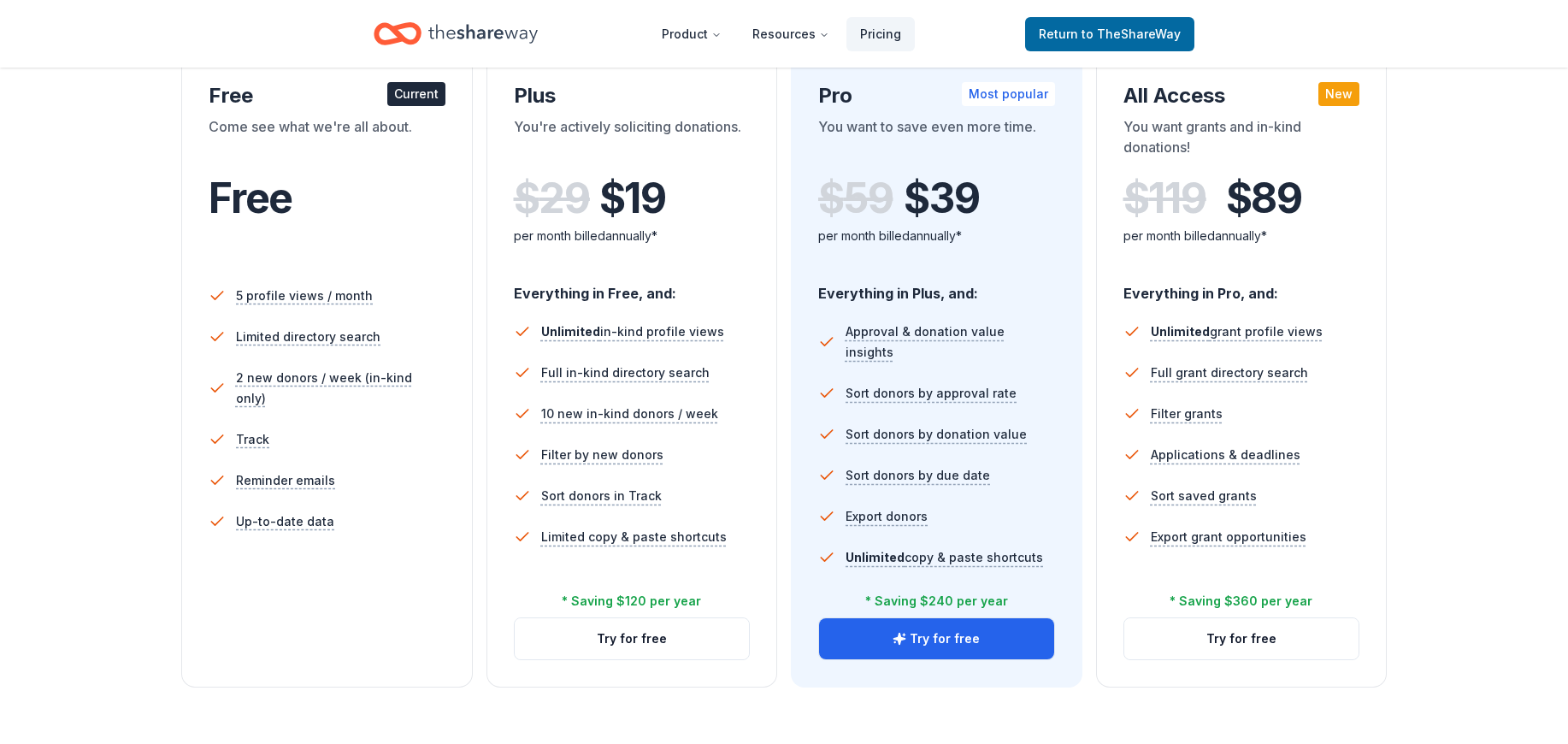
scroll to position [342, 0]
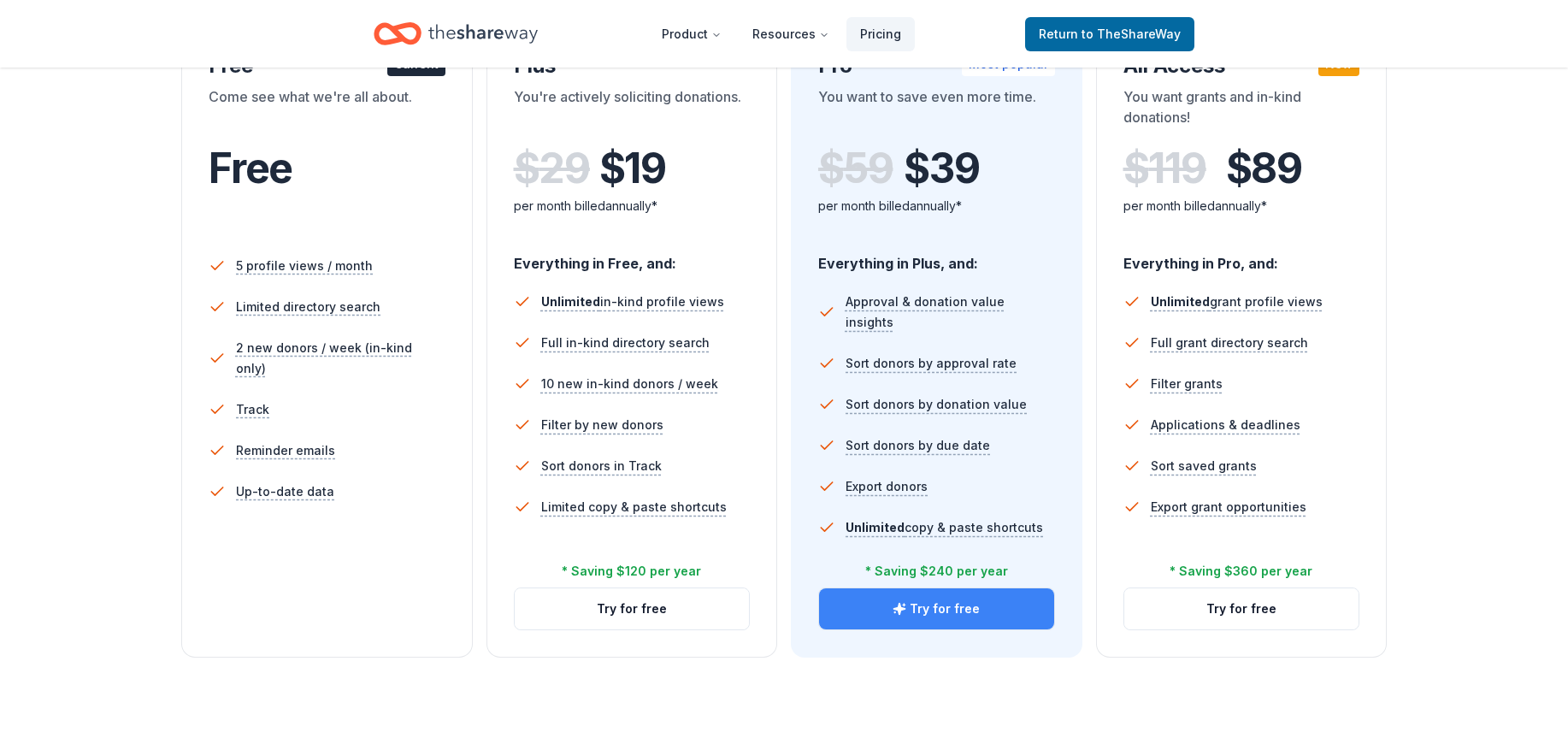
click at [923, 608] on button "Try for free" at bounding box center [936, 608] width 235 height 41
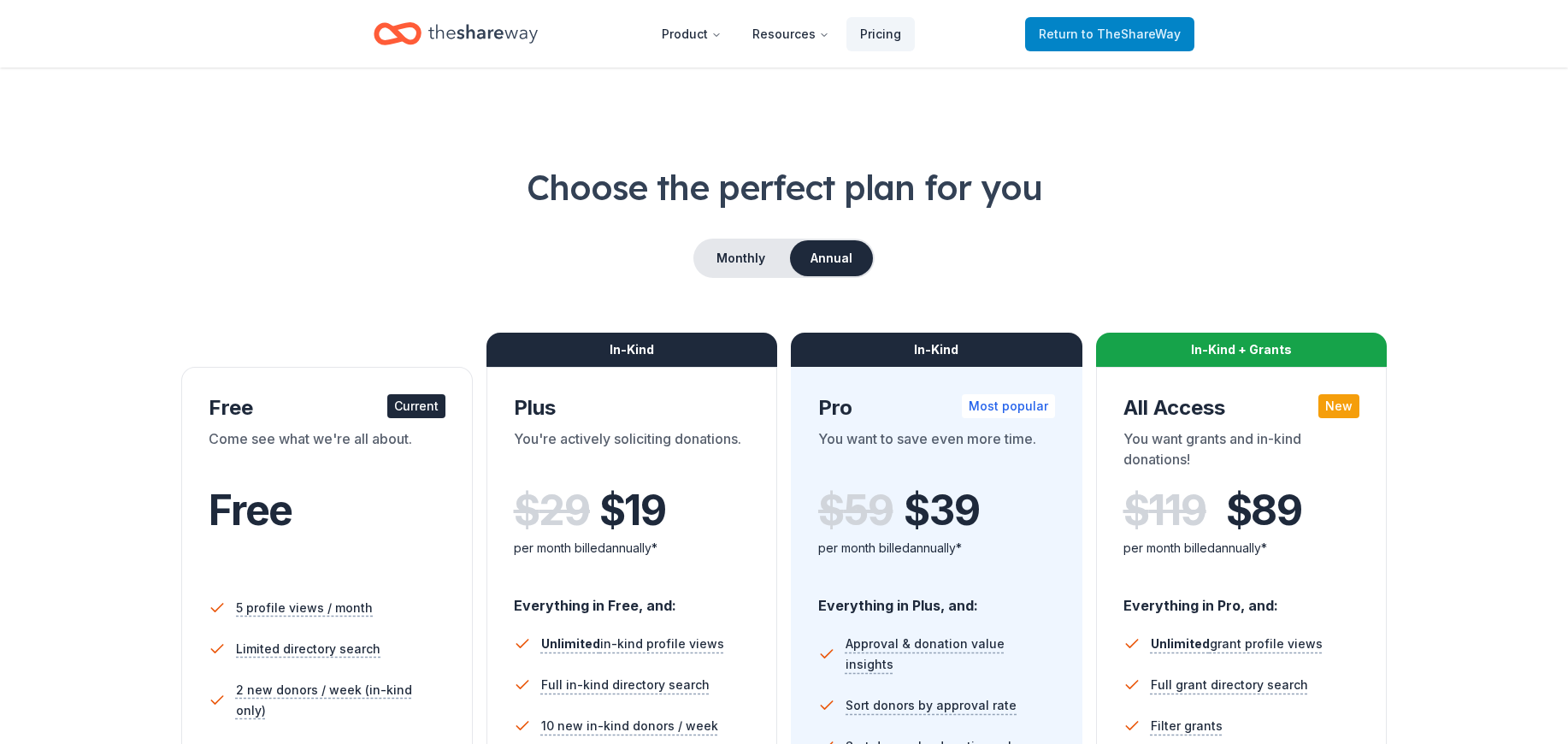
click at [1137, 32] on span "to TheShareWay" at bounding box center [1130, 33] width 99 height 14
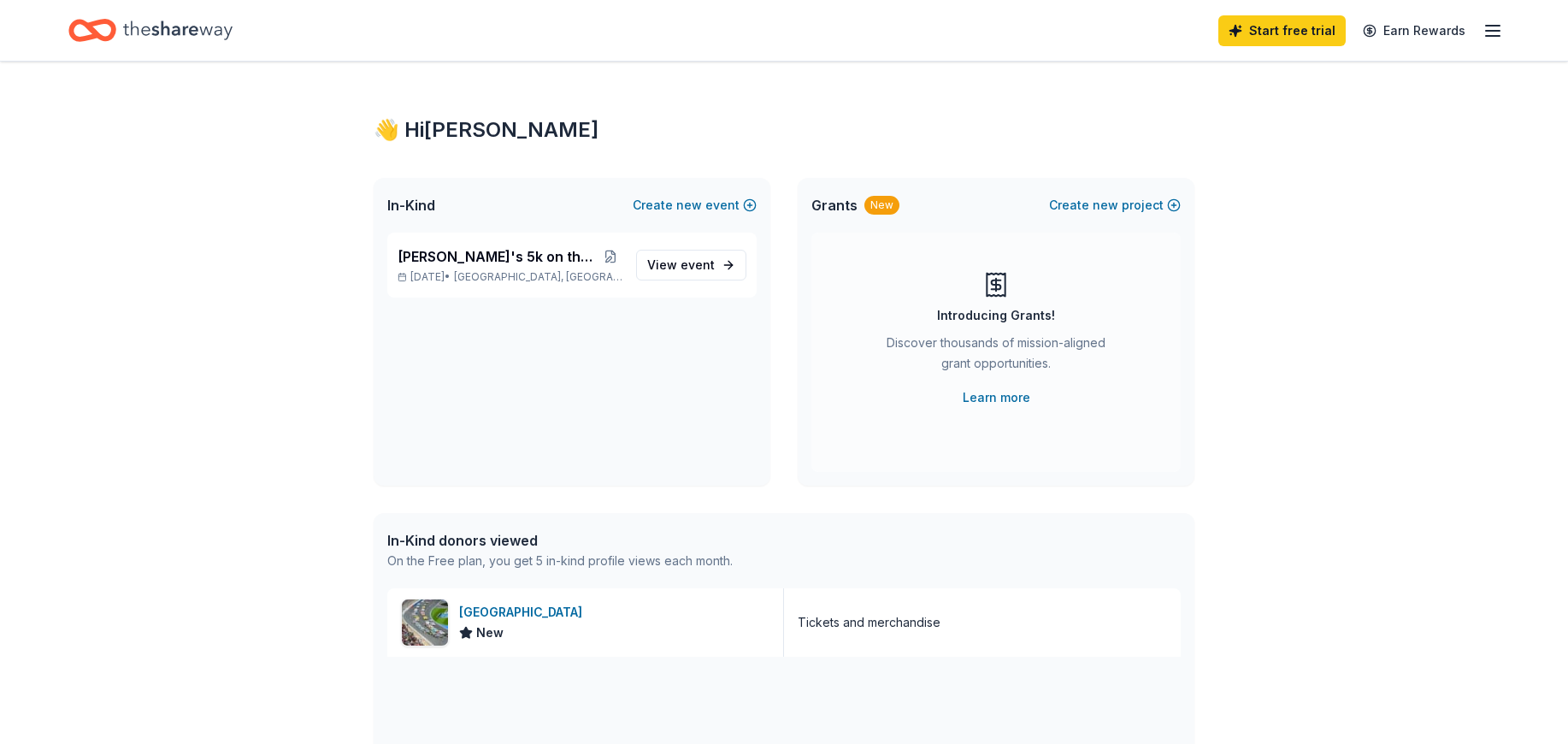
click at [1489, 31] on icon "button" at bounding box center [1492, 31] width 21 height 21
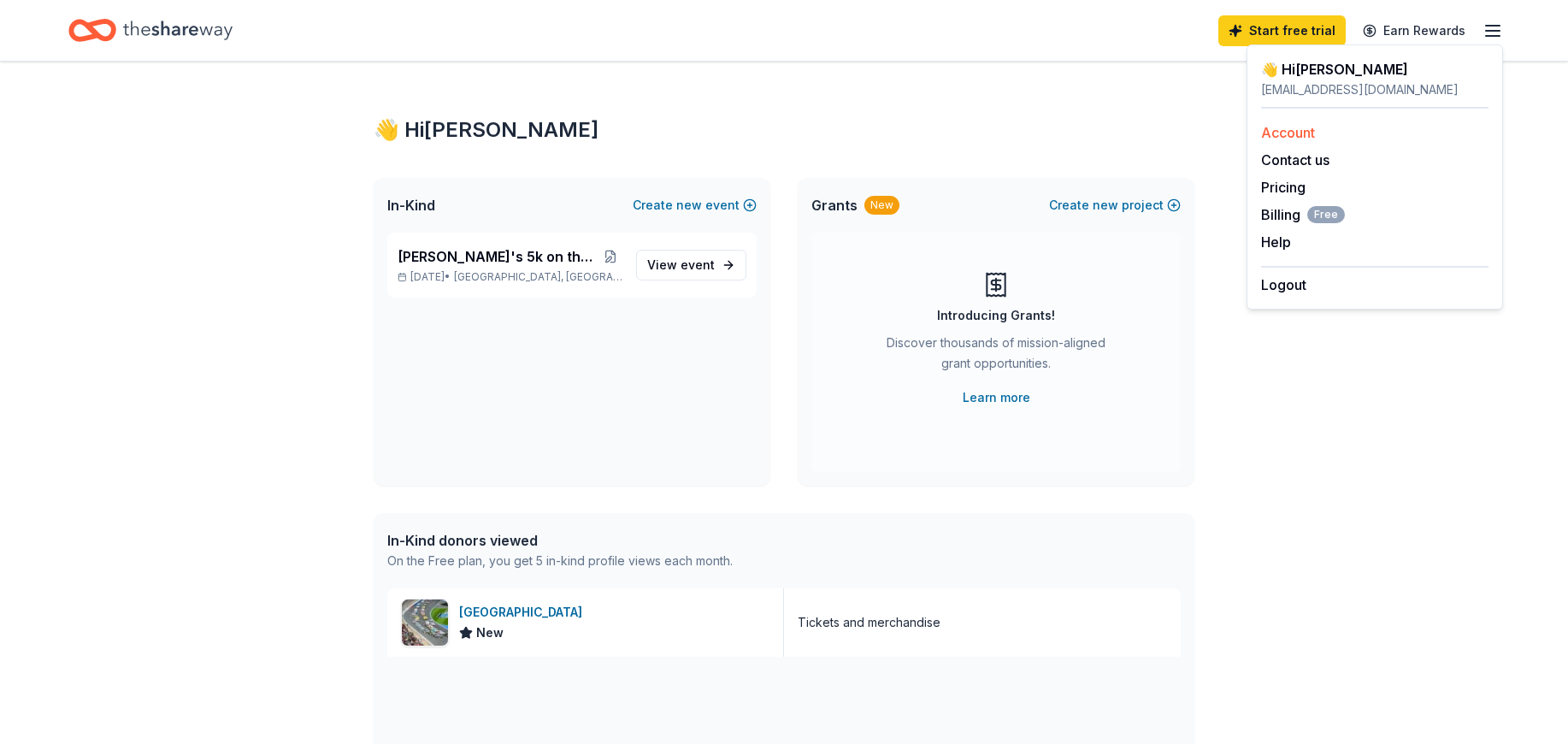
click at [1306, 130] on link "Account" at bounding box center [1288, 133] width 54 height 17
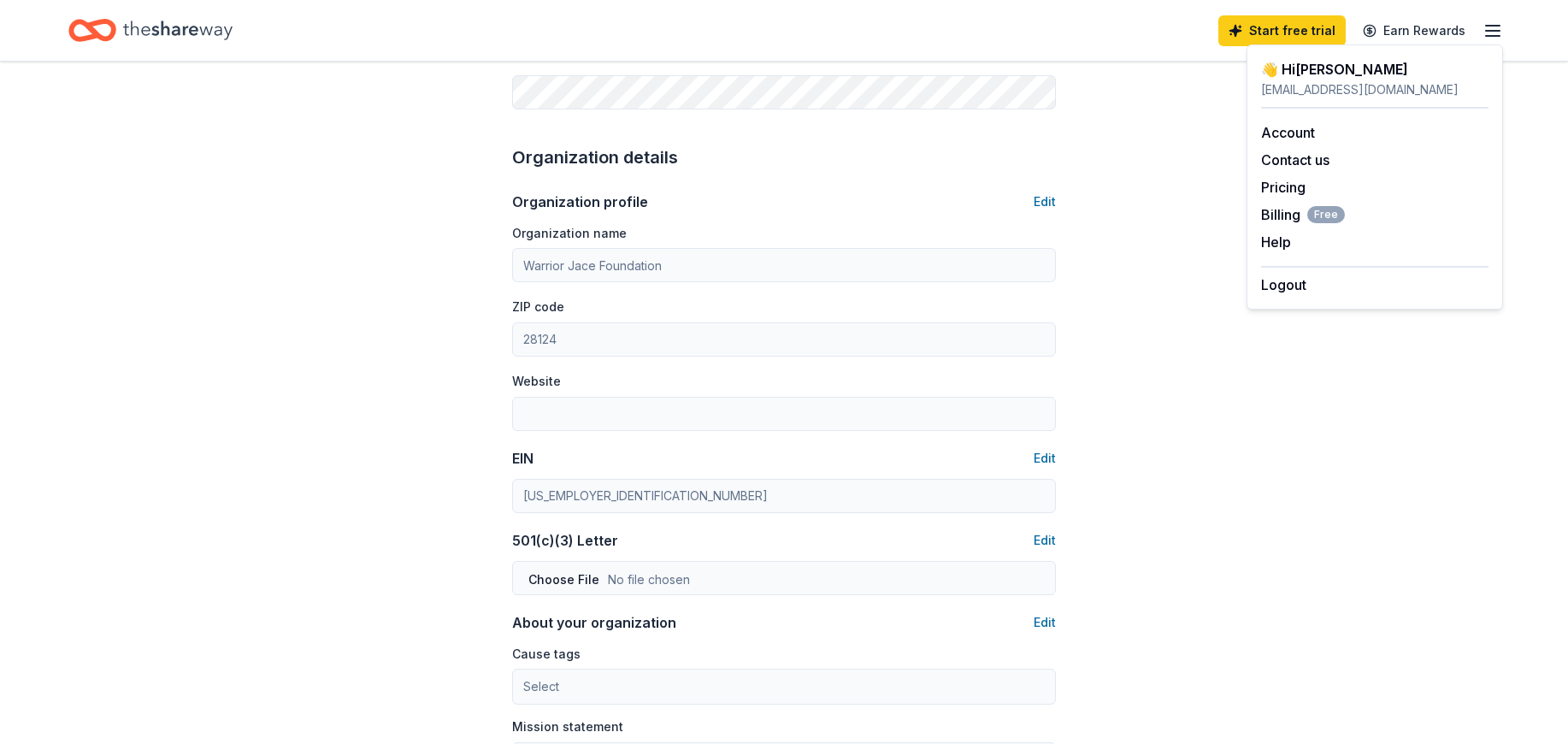
scroll to position [454, 0]
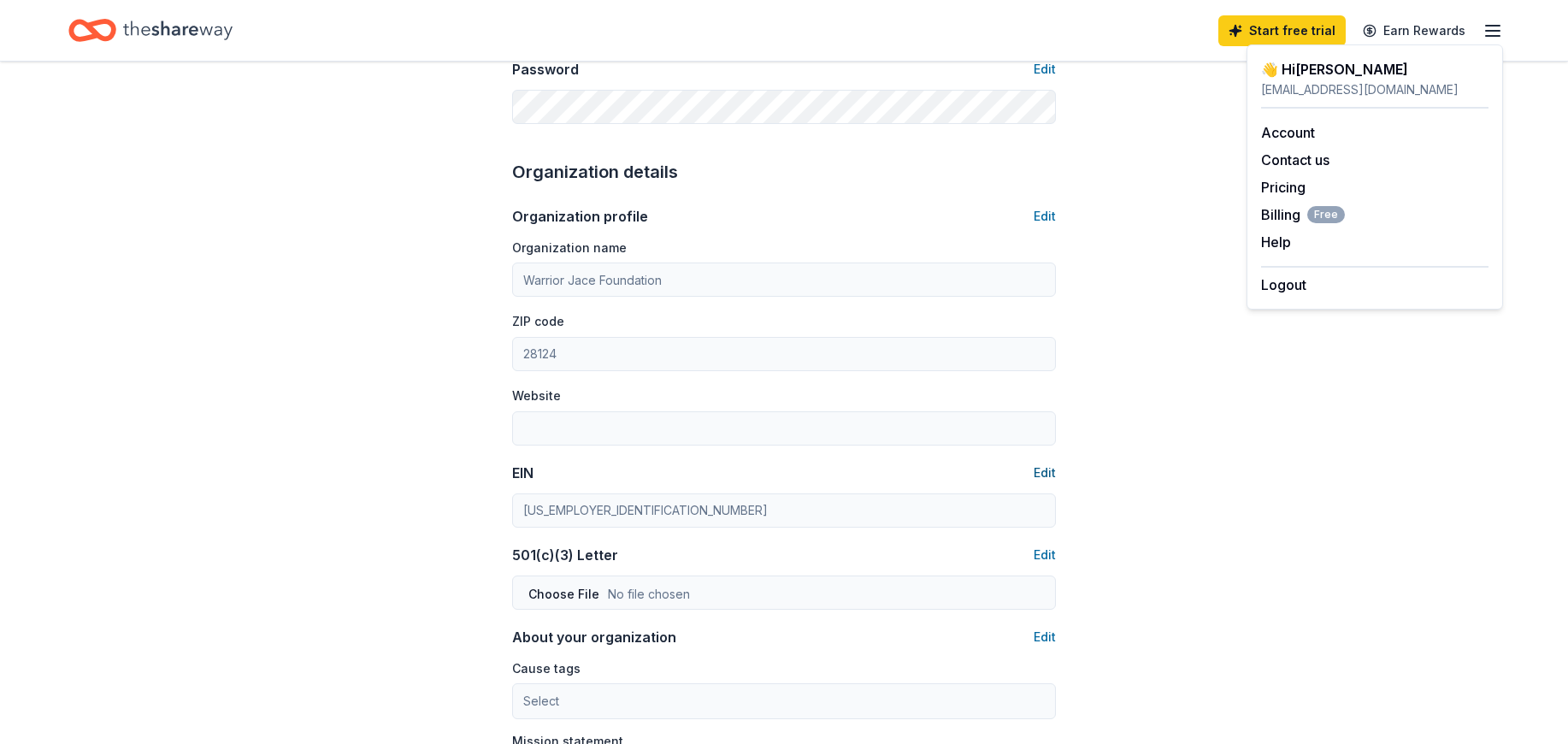
click at [1042, 472] on button "Edit" at bounding box center [1044, 473] width 22 height 21
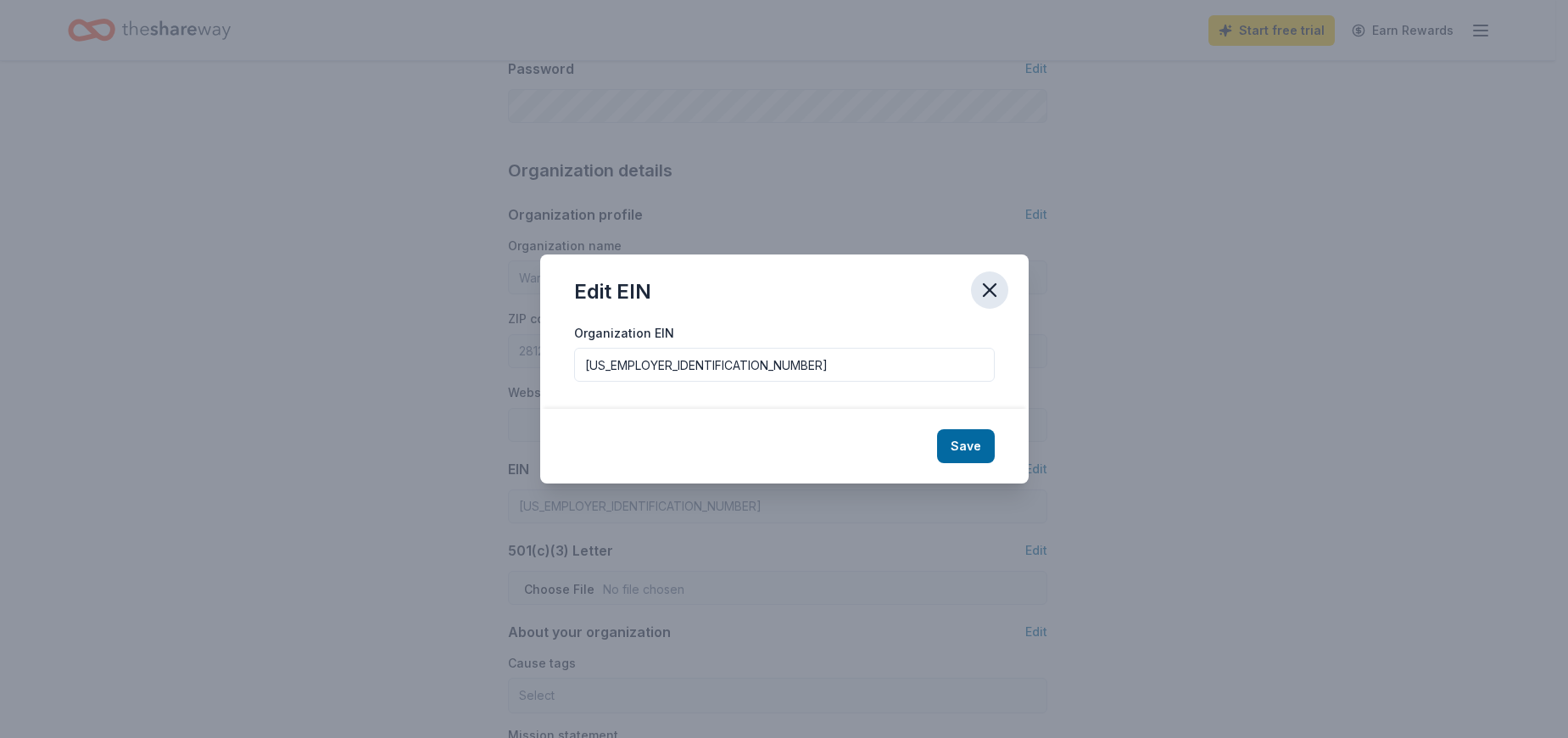
click at [996, 286] on icon "button" at bounding box center [989, 290] width 24 height 24
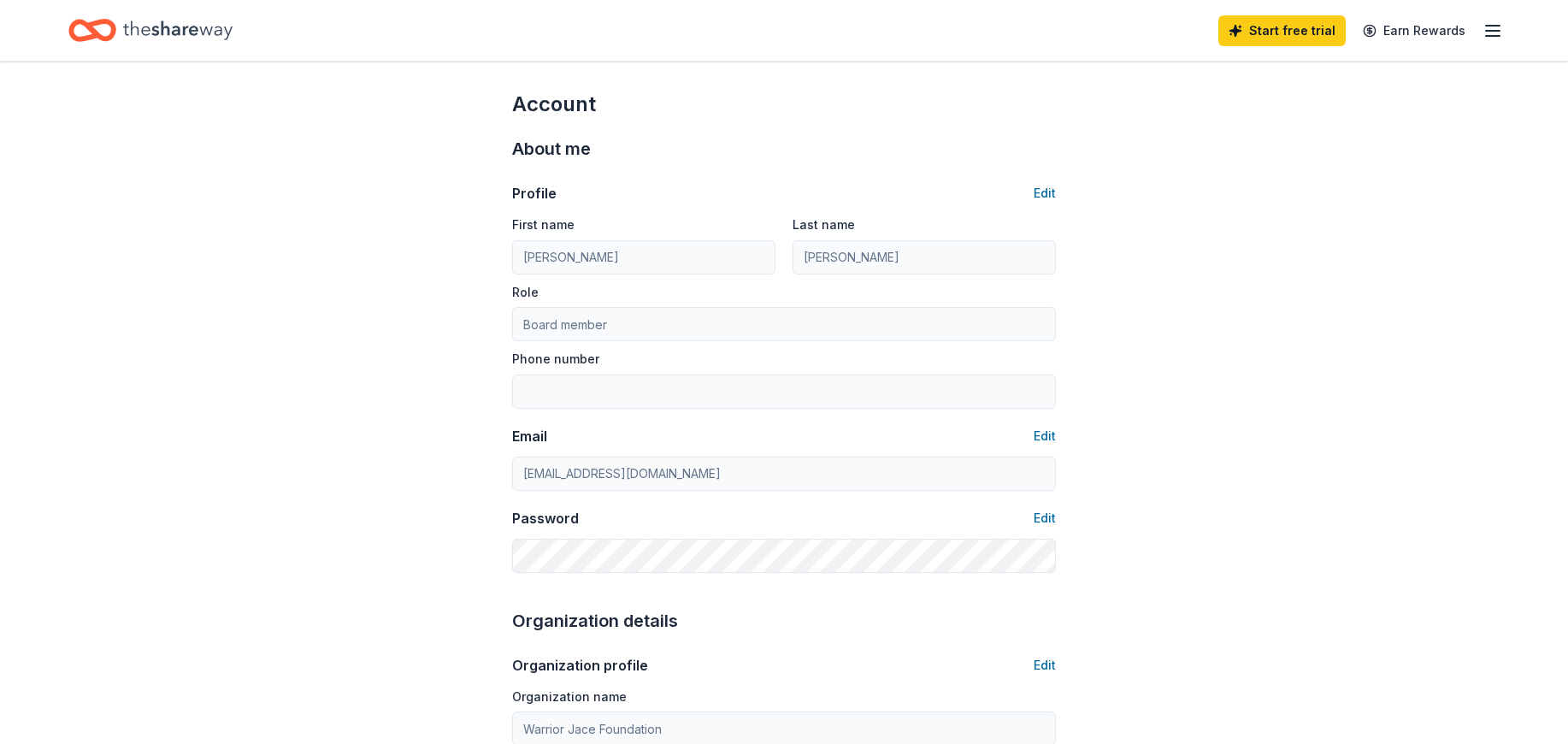
scroll to position [0, 0]
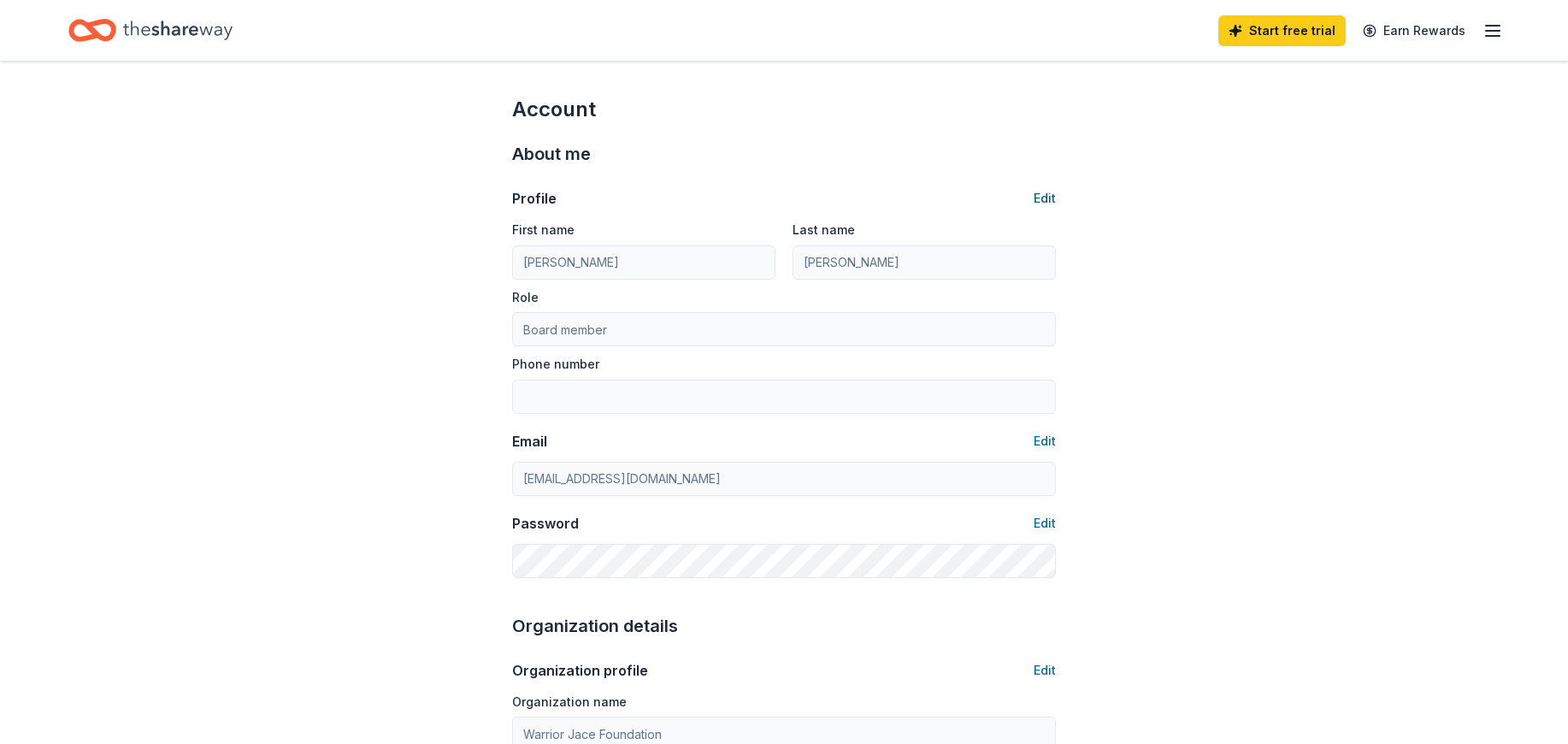
click at [1048, 195] on button "Edit" at bounding box center [1044, 198] width 22 height 21
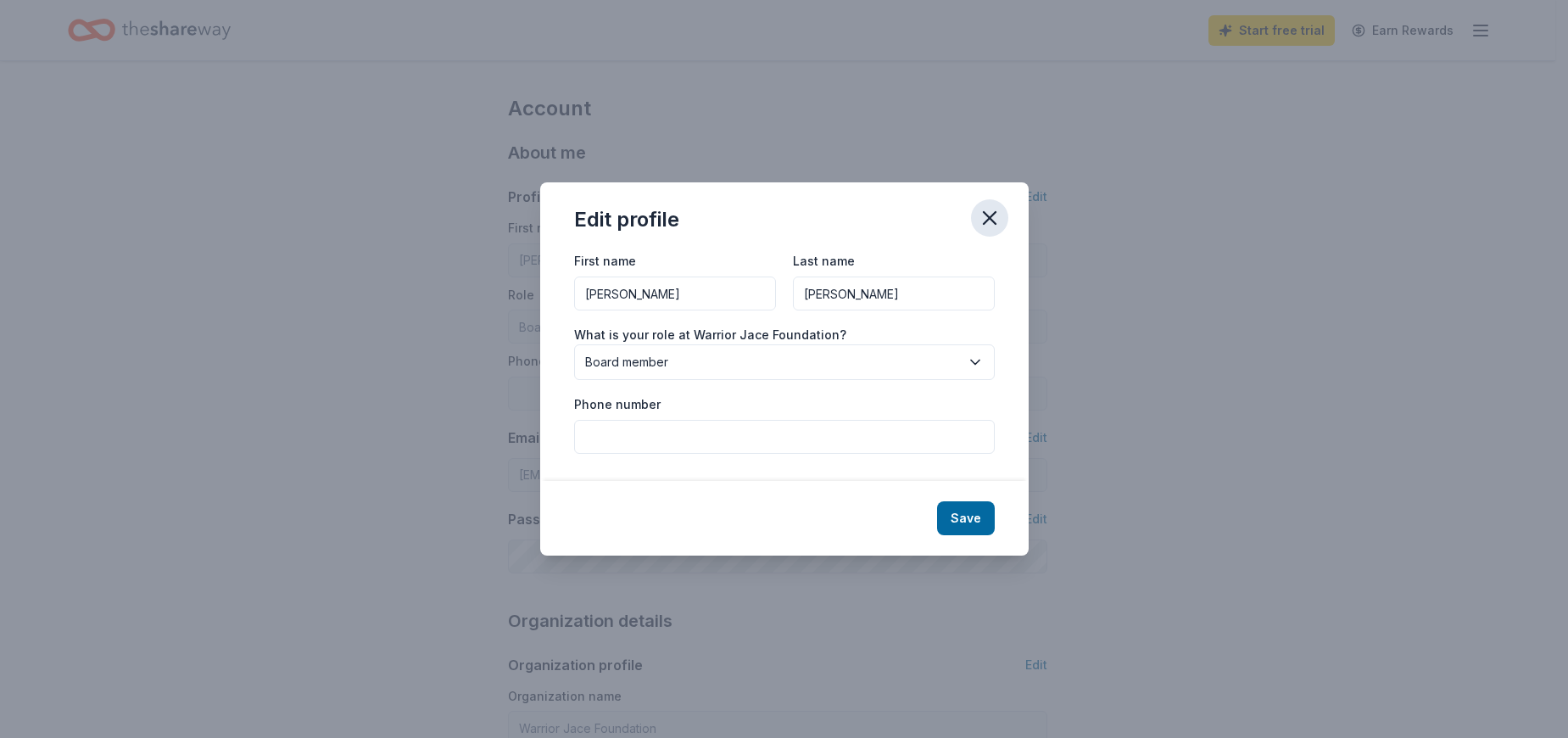
click at [994, 212] on icon "button" at bounding box center [989, 217] width 24 height 24
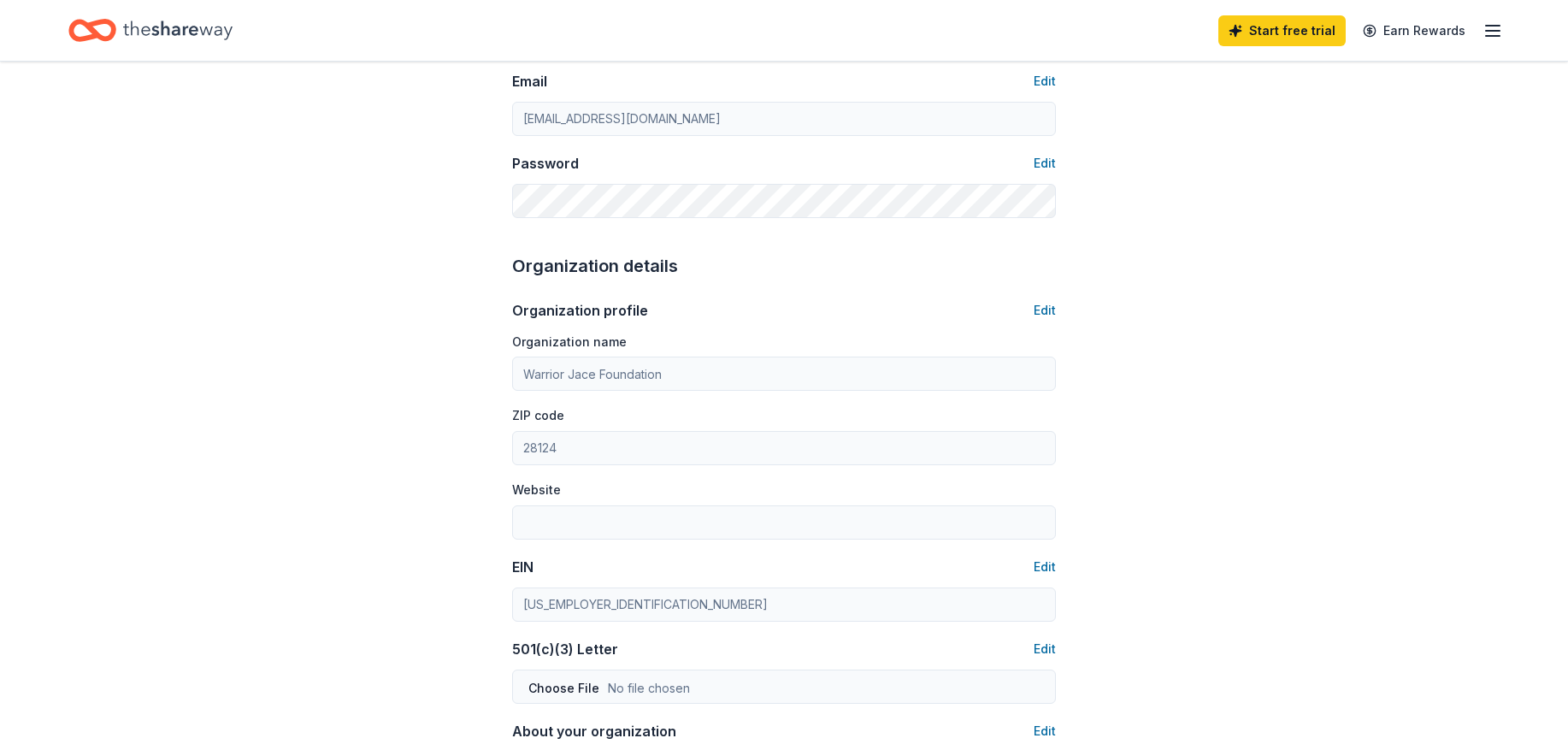
scroll to position [427, 0]
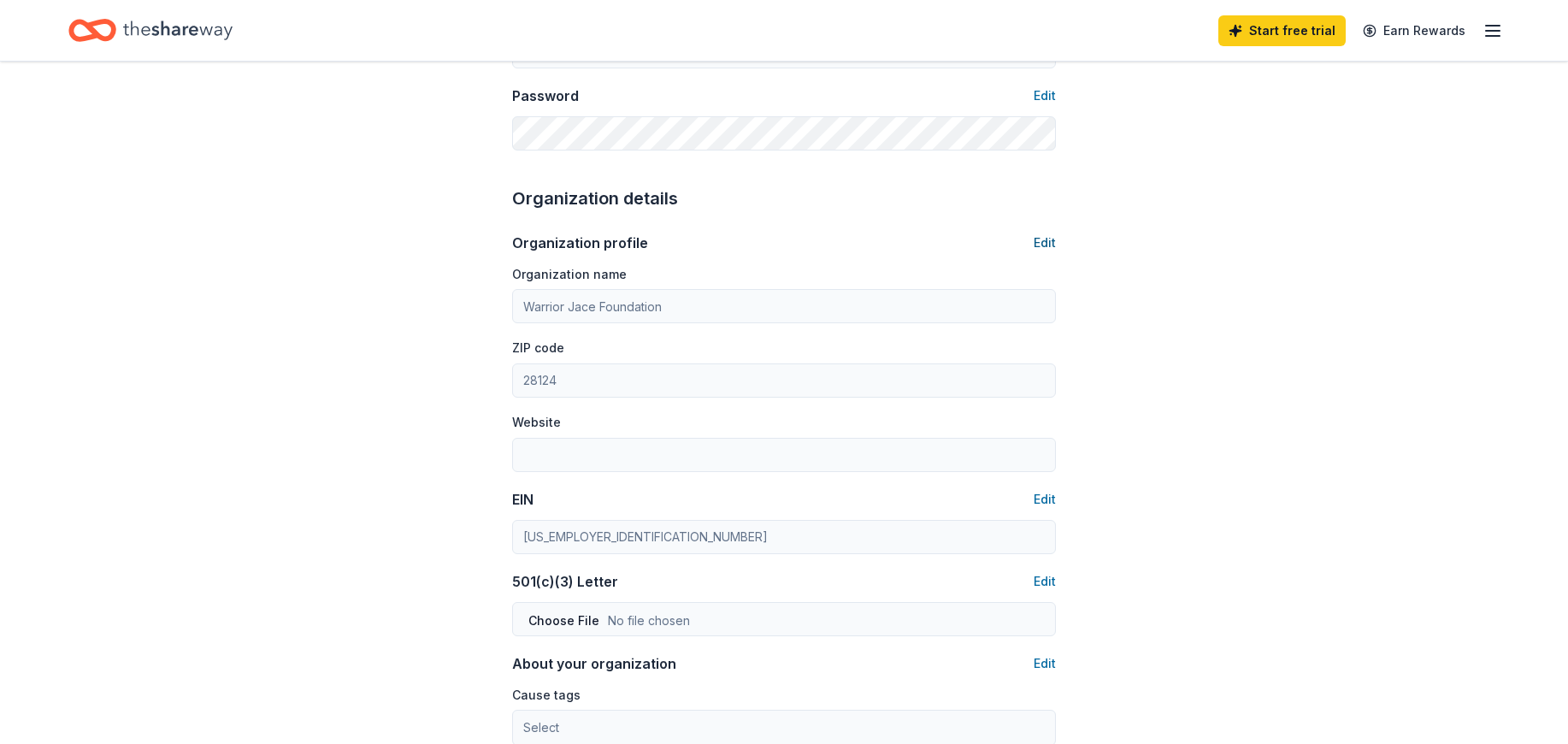
click at [1054, 241] on button "Edit" at bounding box center [1044, 243] width 22 height 21
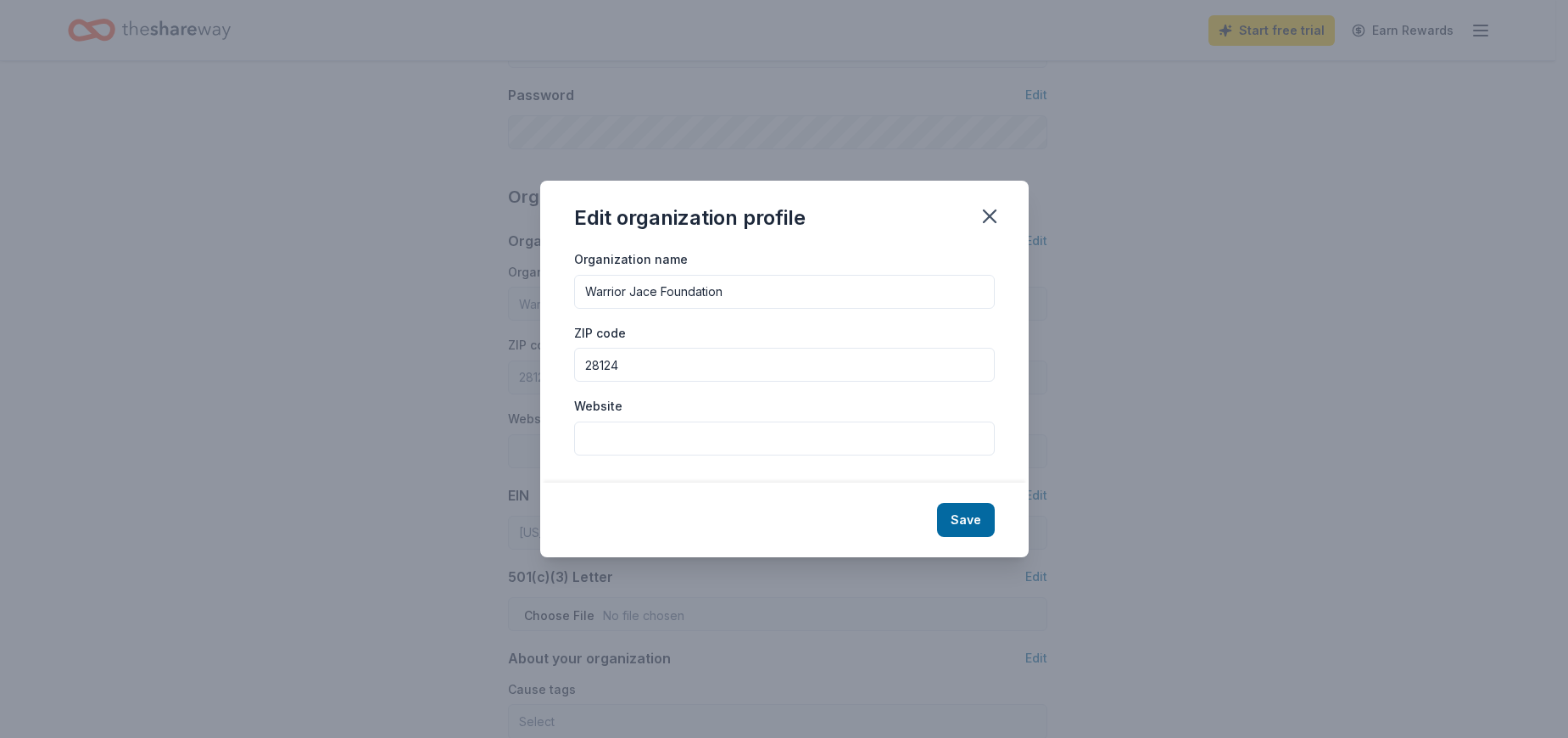
click at [660, 290] on input "Warrior Jace Foundation" at bounding box center [785, 291] width 421 height 34
type input "Warrior [PERSON_NAME] Foundation"
click at [586, 437] on input "Website" at bounding box center [785, 438] width 421 height 34
type input "[DOMAIN_NAME]"
click at [968, 521] on button "Save" at bounding box center [965, 520] width 57 height 34
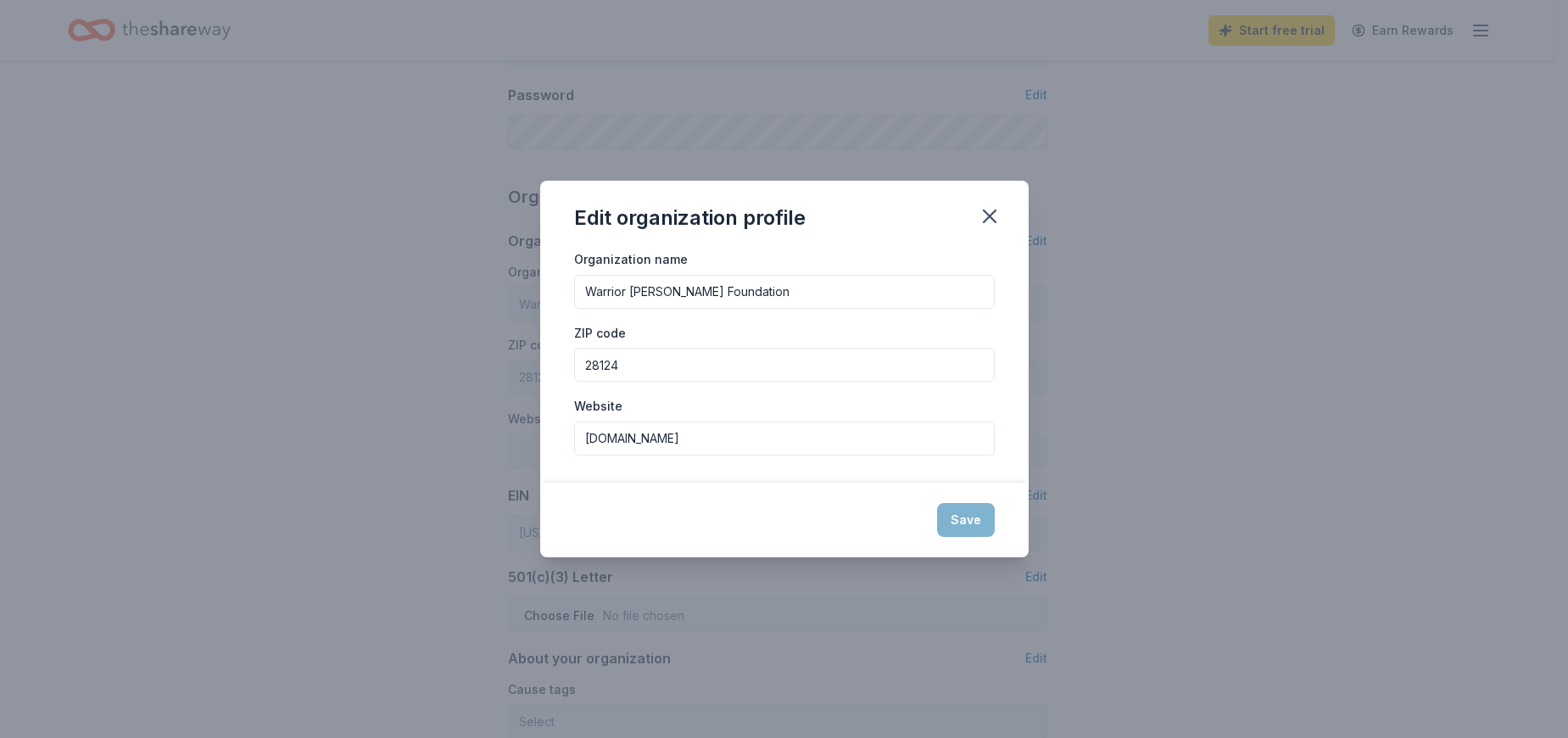
type input "Warrior [PERSON_NAME] Foundation"
type input "[DOMAIN_NAME]"
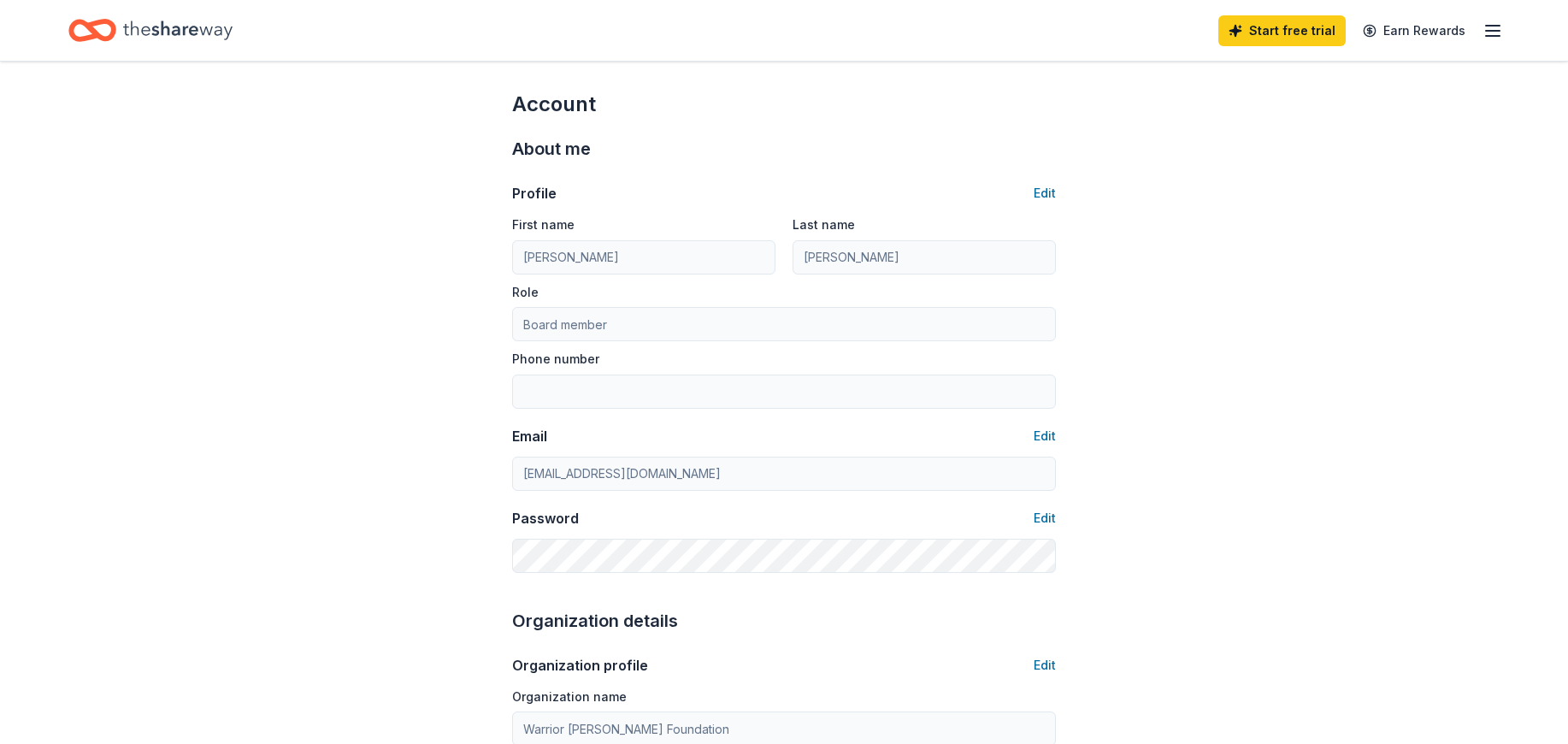
scroll to position [0, 0]
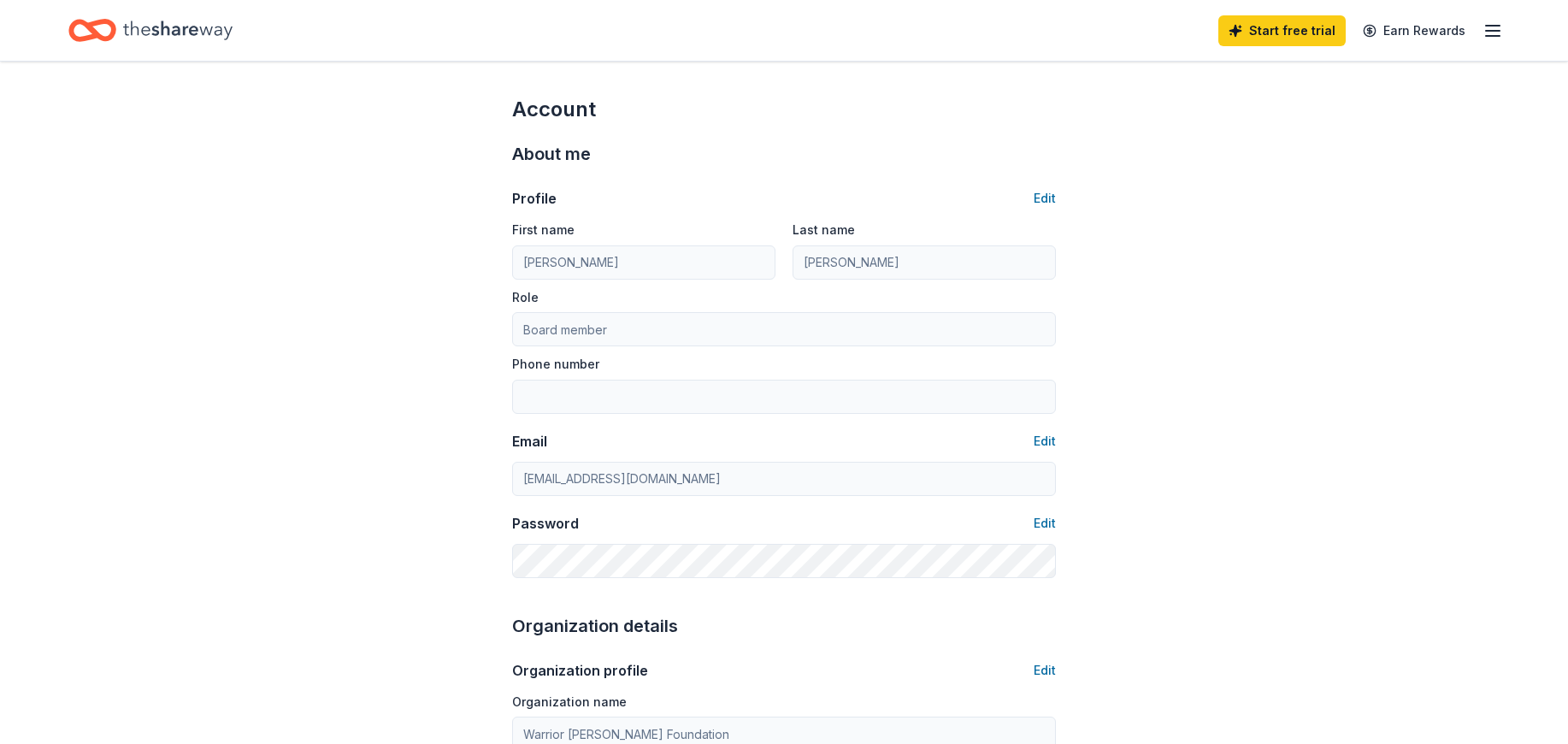
click at [1488, 29] on icon "button" at bounding box center [1492, 31] width 21 height 21
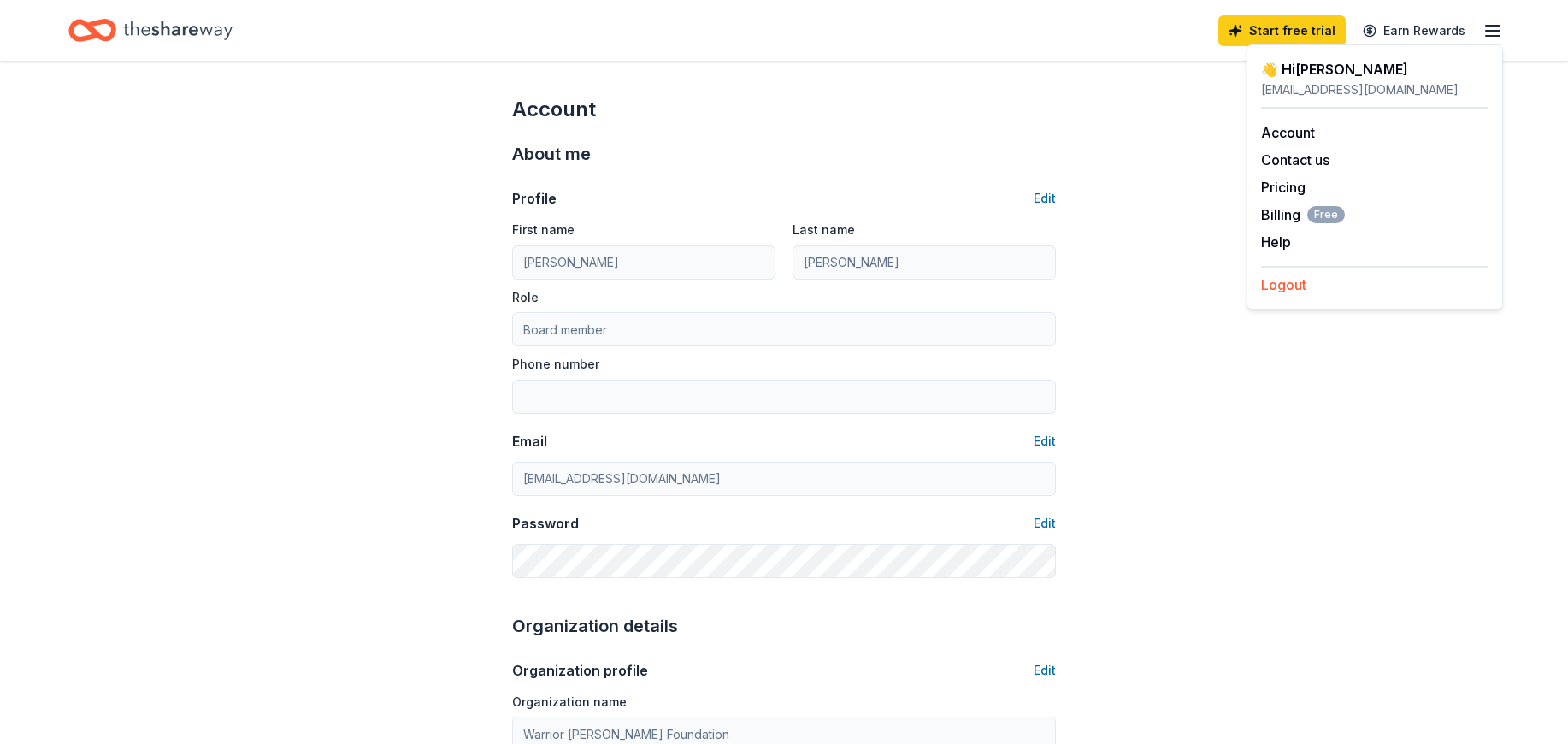
click at [1298, 283] on button "Logout" at bounding box center [1284, 285] width 45 height 21
